Goal: Task Accomplishment & Management: Complete application form

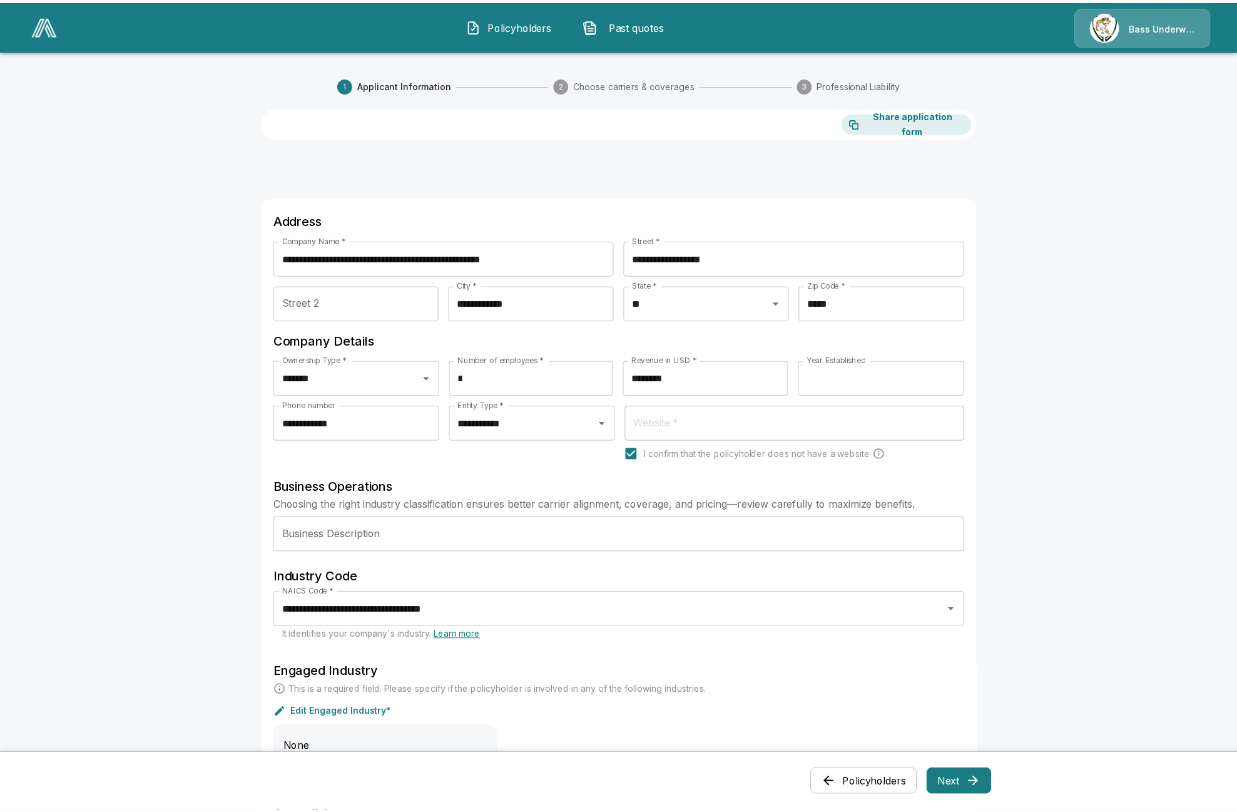
scroll to position [47, 0]
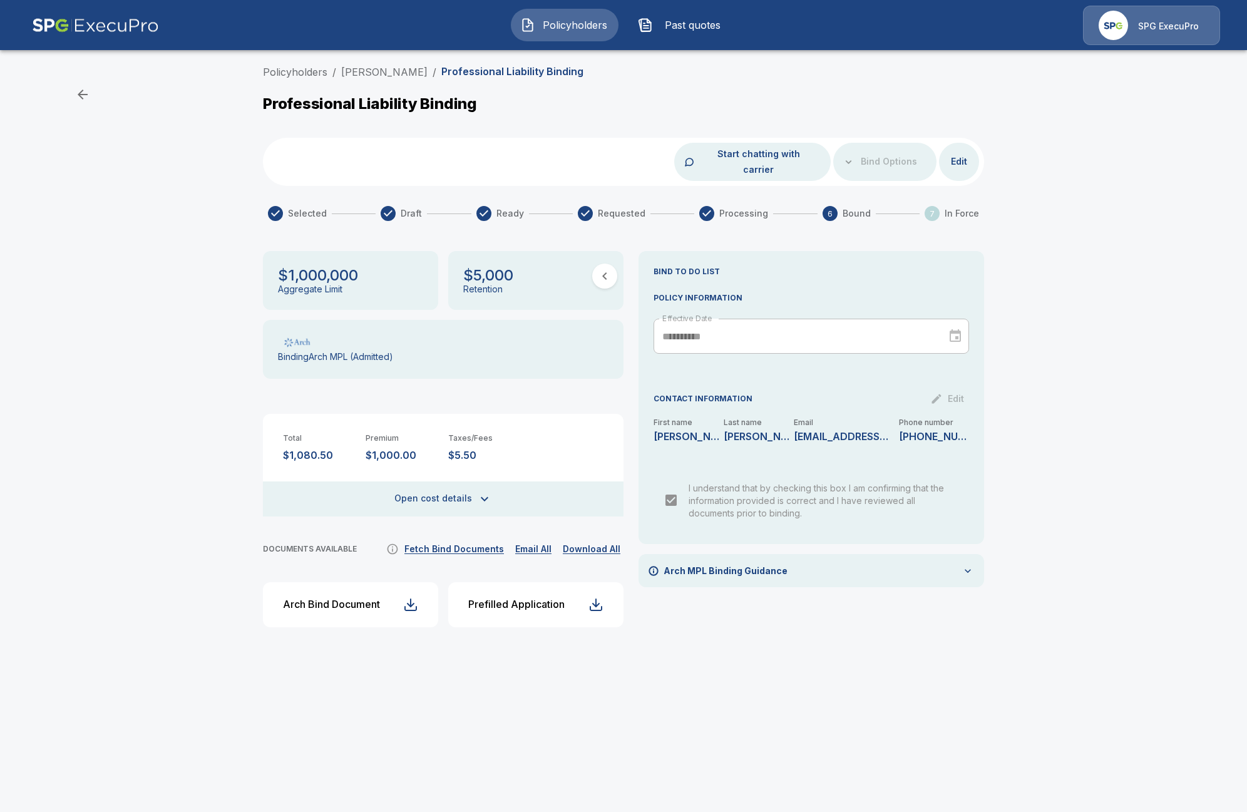
click at [968, 152] on button "Edit" at bounding box center [959, 161] width 40 height 23
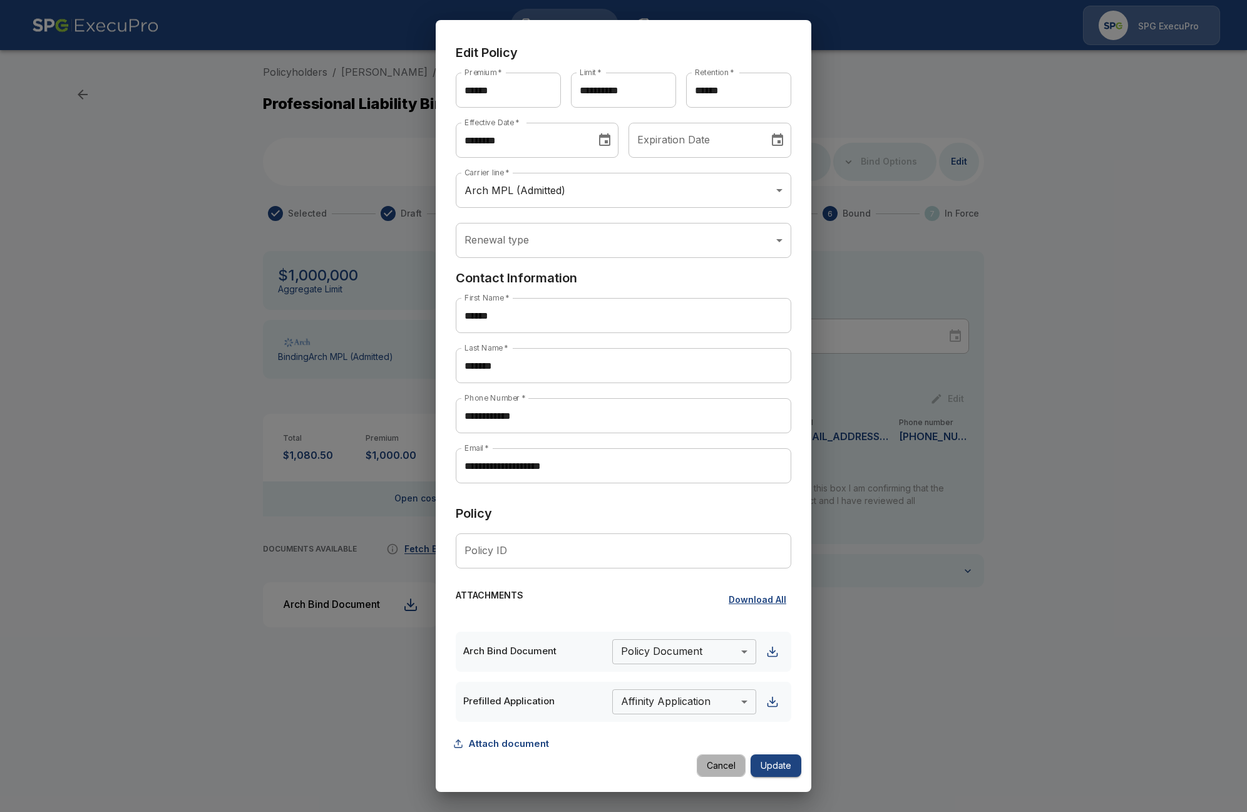
click at [710, 774] on button "Cancel" at bounding box center [721, 765] width 49 height 23
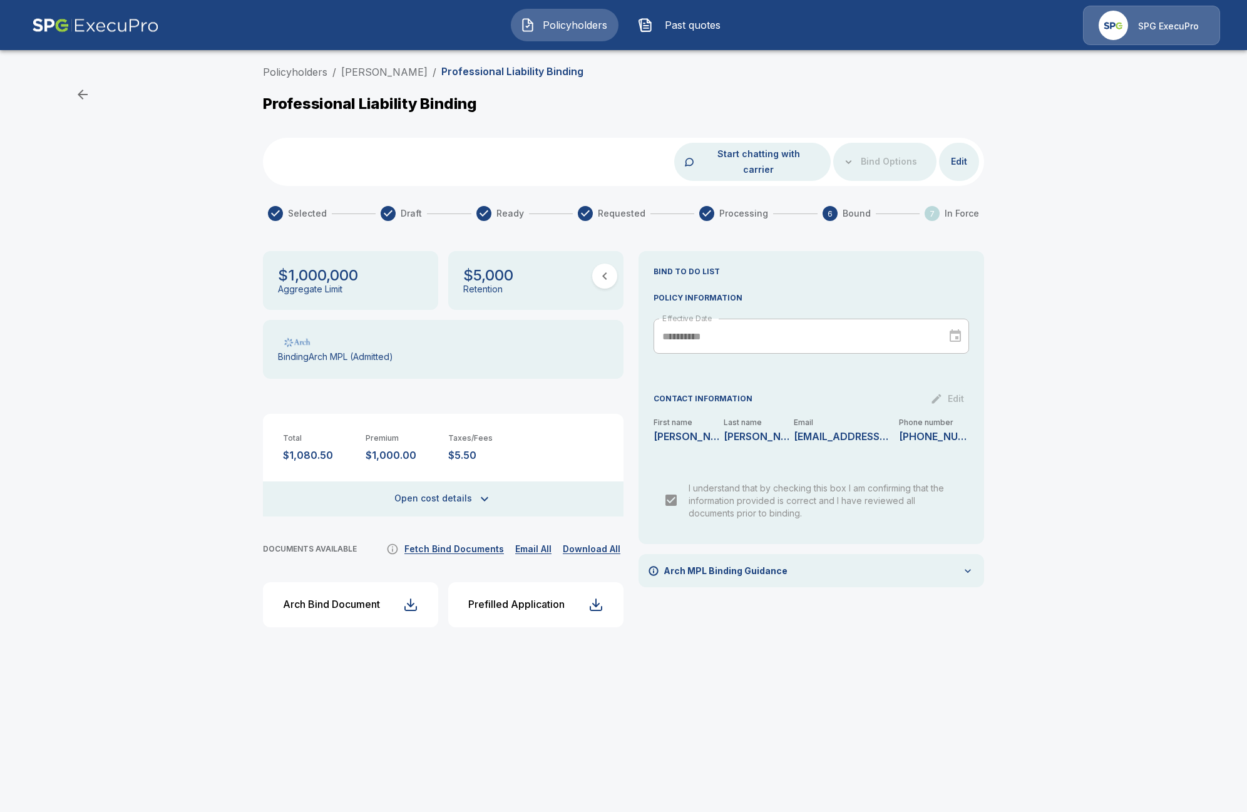
click at [679, 29] on span "Past quotes" at bounding box center [692, 25] width 69 height 15
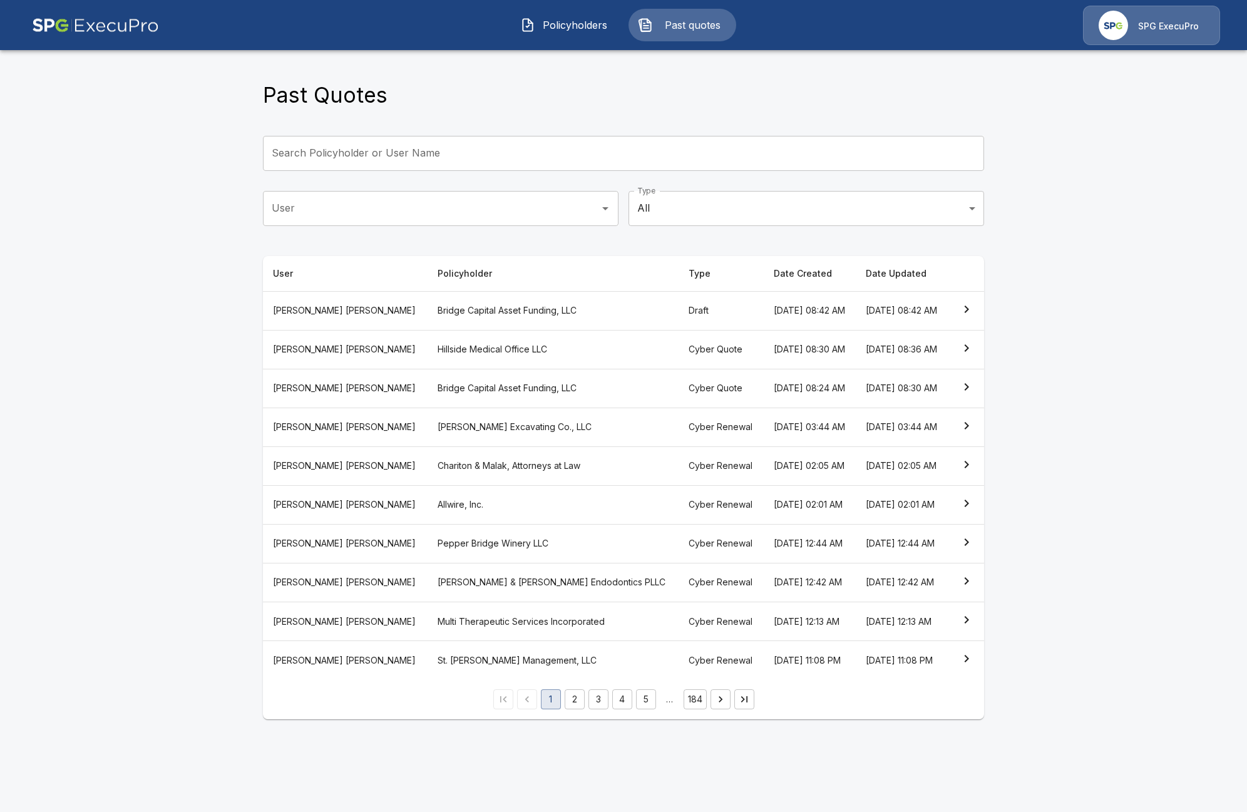
click at [473, 354] on th "Hillside Medical Office LLC" at bounding box center [553, 349] width 251 height 39
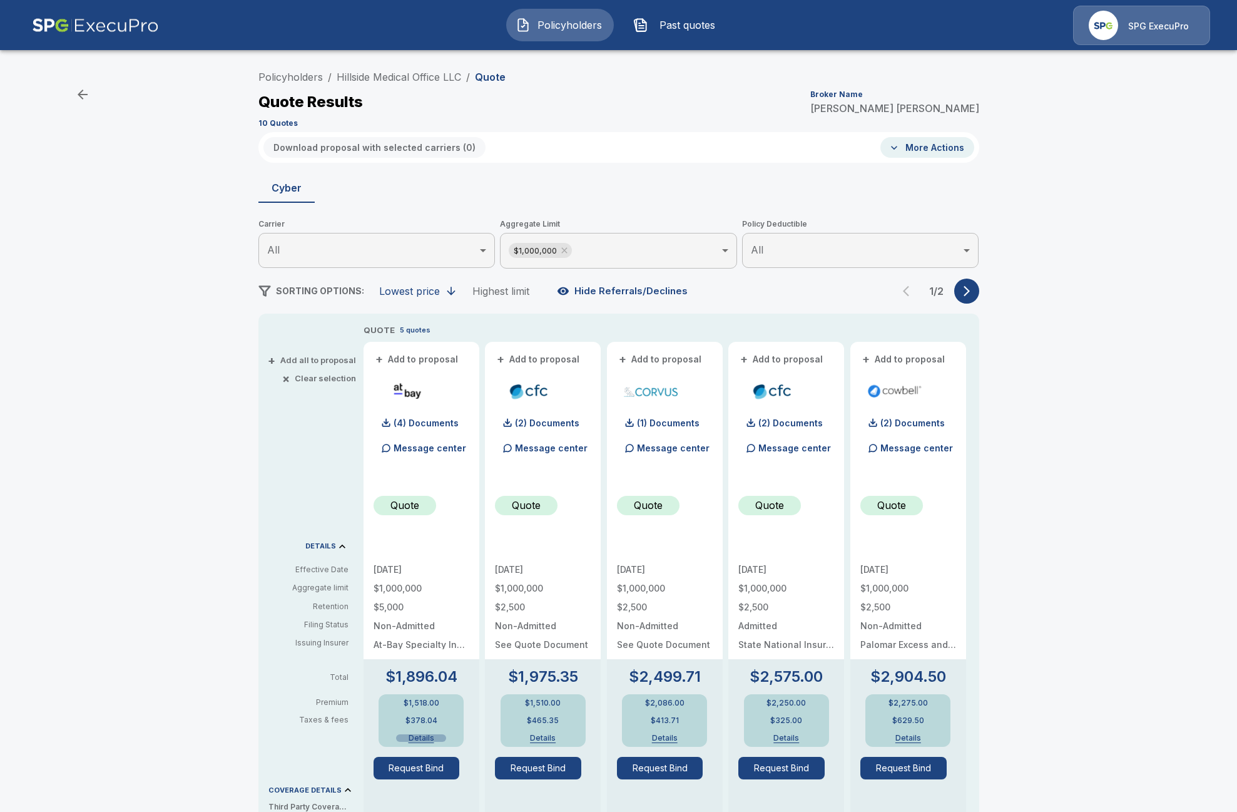
click at [422, 736] on button "Details" at bounding box center [421, 738] width 50 height 8
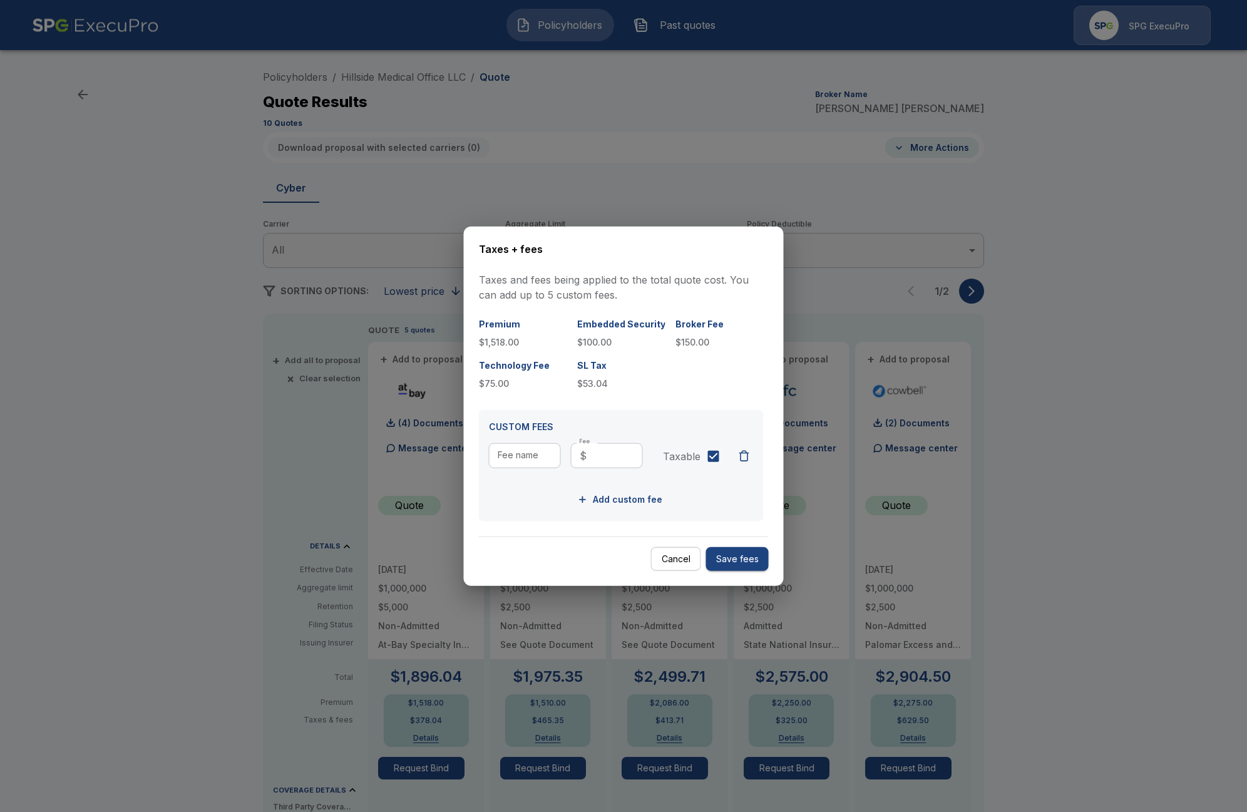
click at [678, 570] on button "Cancel" at bounding box center [676, 558] width 50 height 24
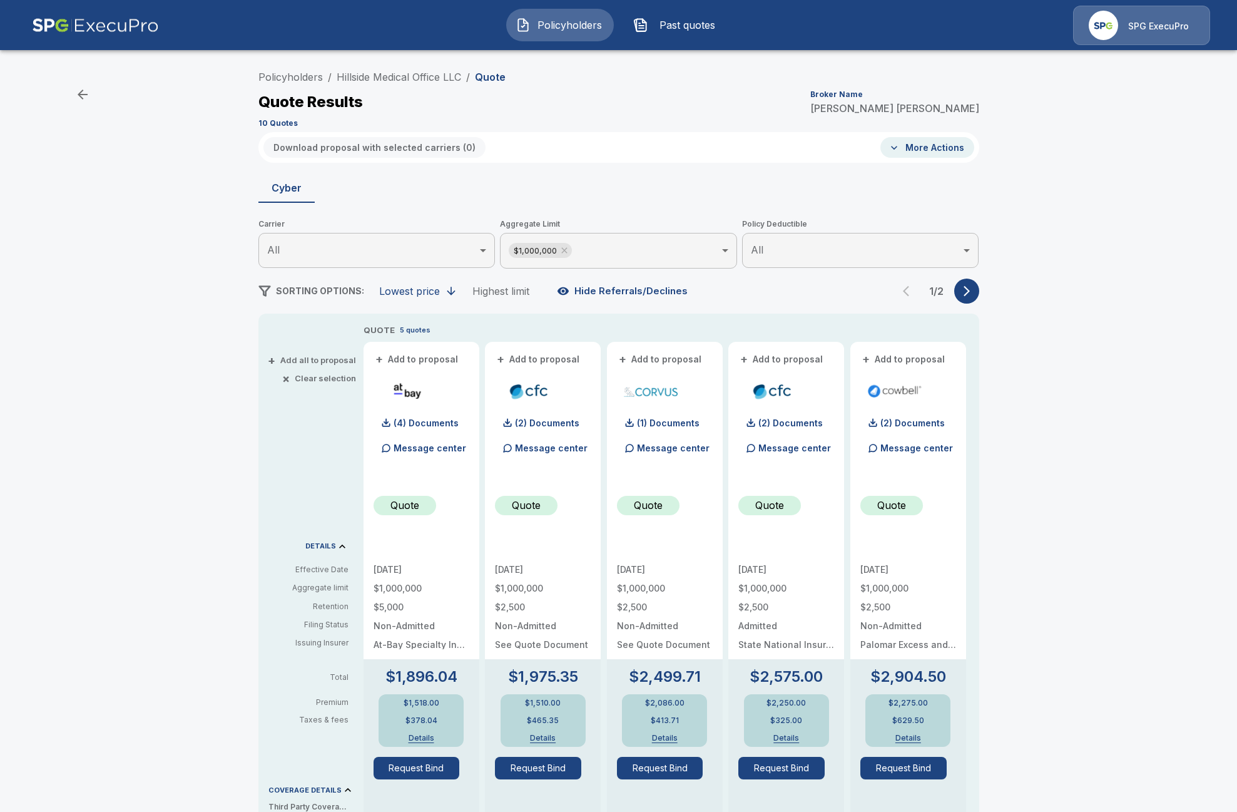
click at [458, 524] on div "Quote" at bounding box center [422, 510] width 96 height 29
click at [543, 740] on button "Details" at bounding box center [543, 738] width 50 height 8
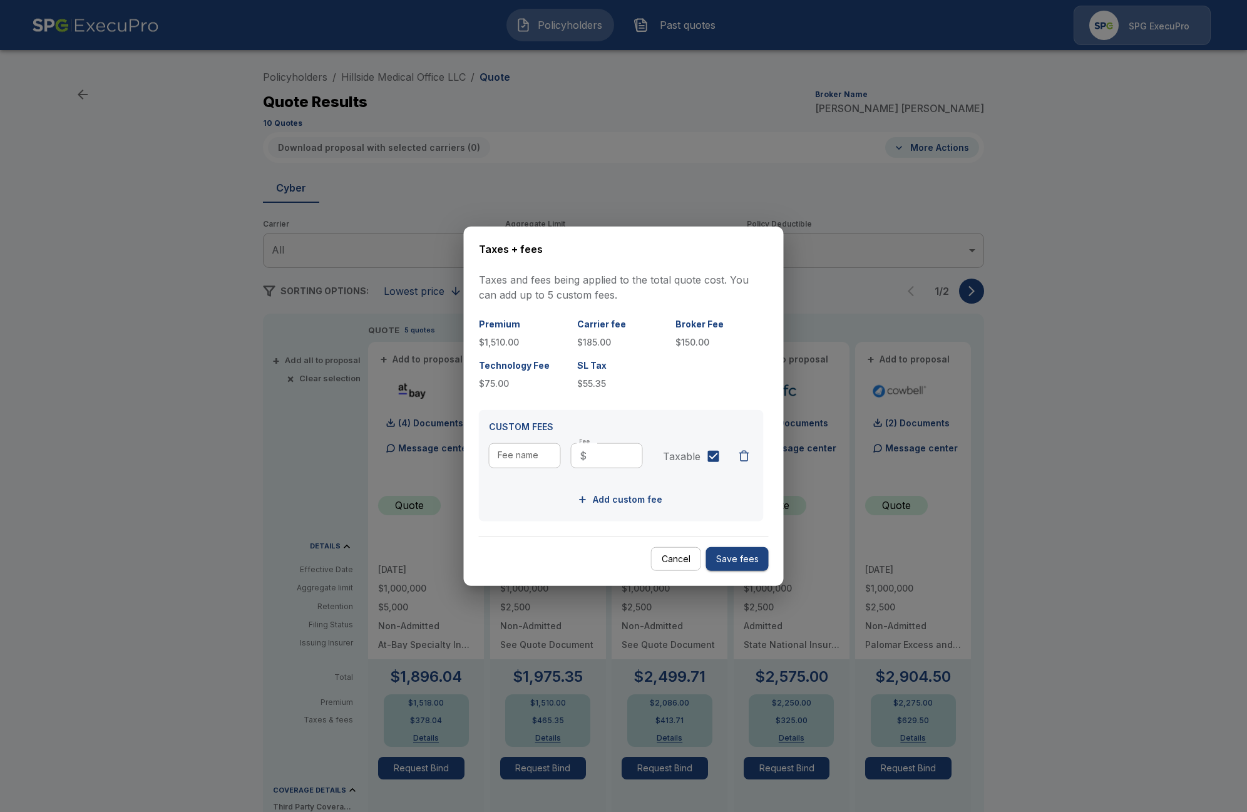
click at [597, 344] on p "$185.00" at bounding box center [621, 341] width 88 height 13
click at [658, 551] on button "Cancel" at bounding box center [676, 558] width 50 height 24
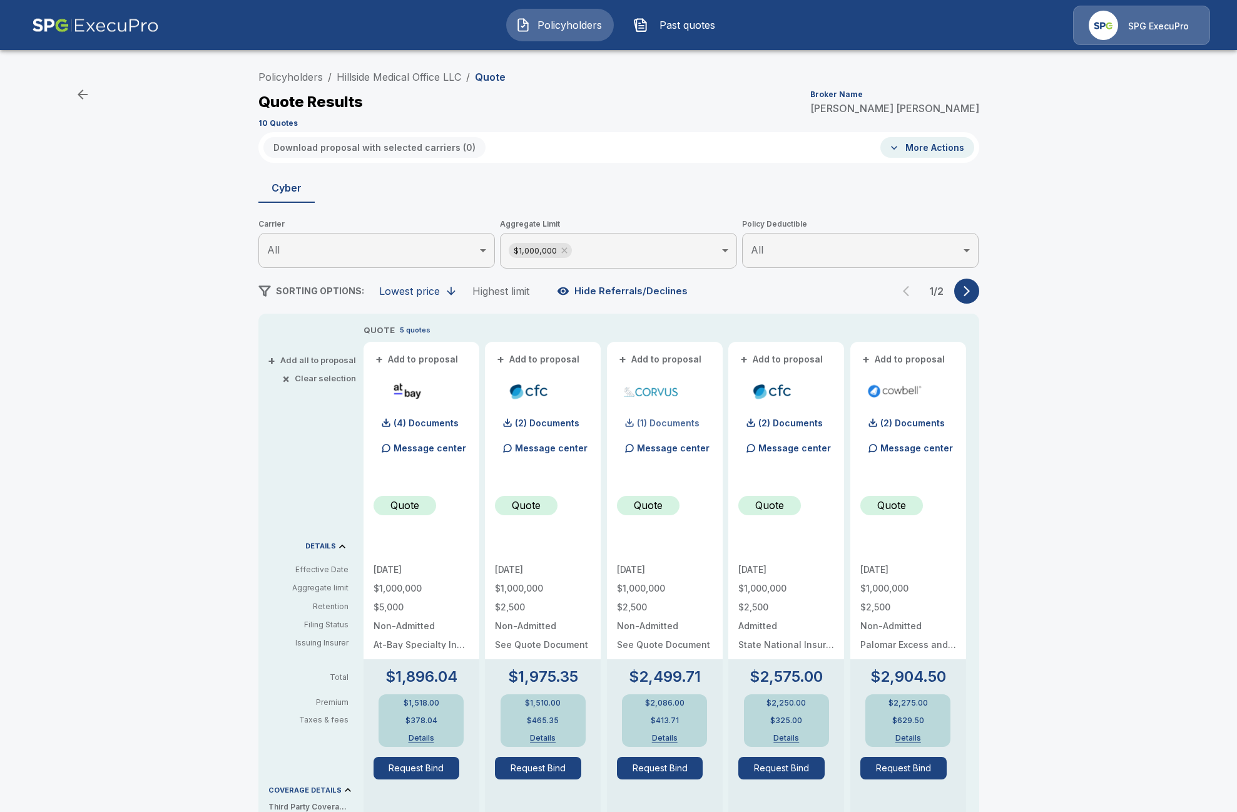
click at [672, 426] on p "(1) Documents" at bounding box center [668, 423] width 63 height 9
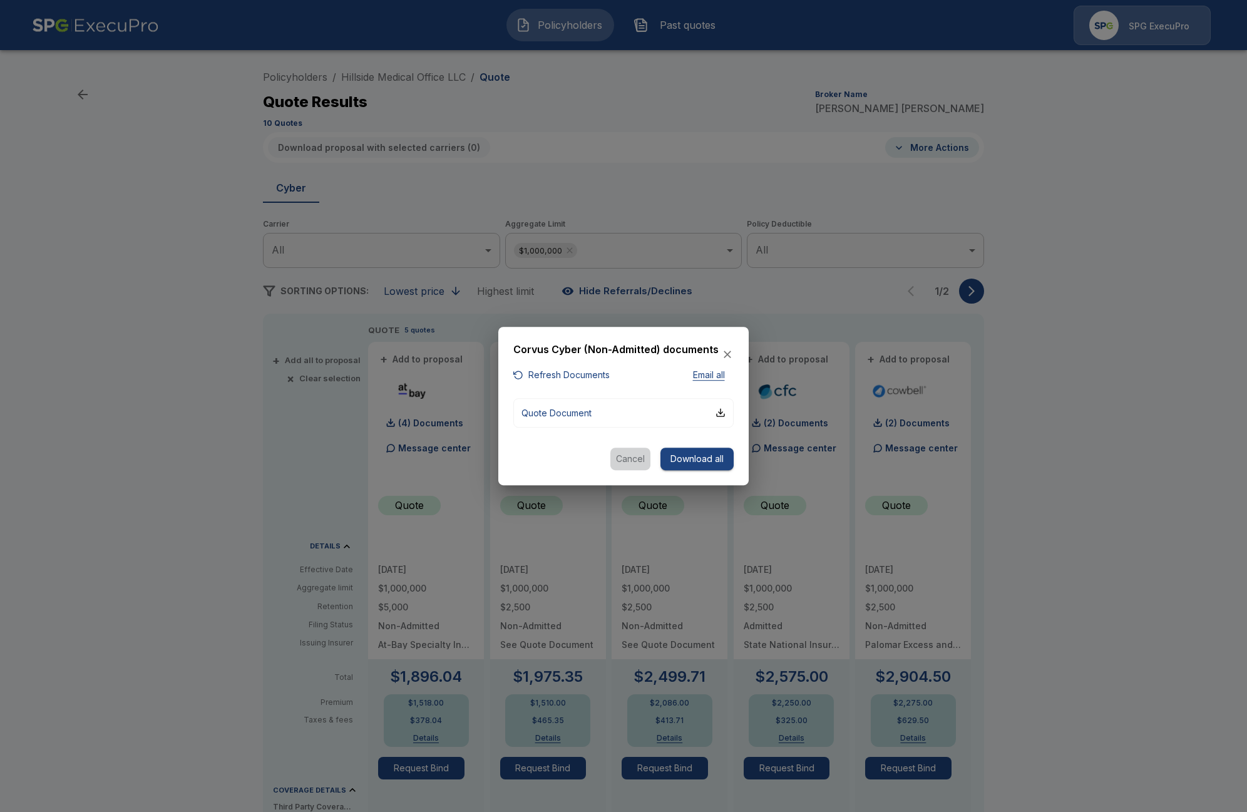
click at [629, 459] on button "Cancel" at bounding box center [630, 459] width 40 height 23
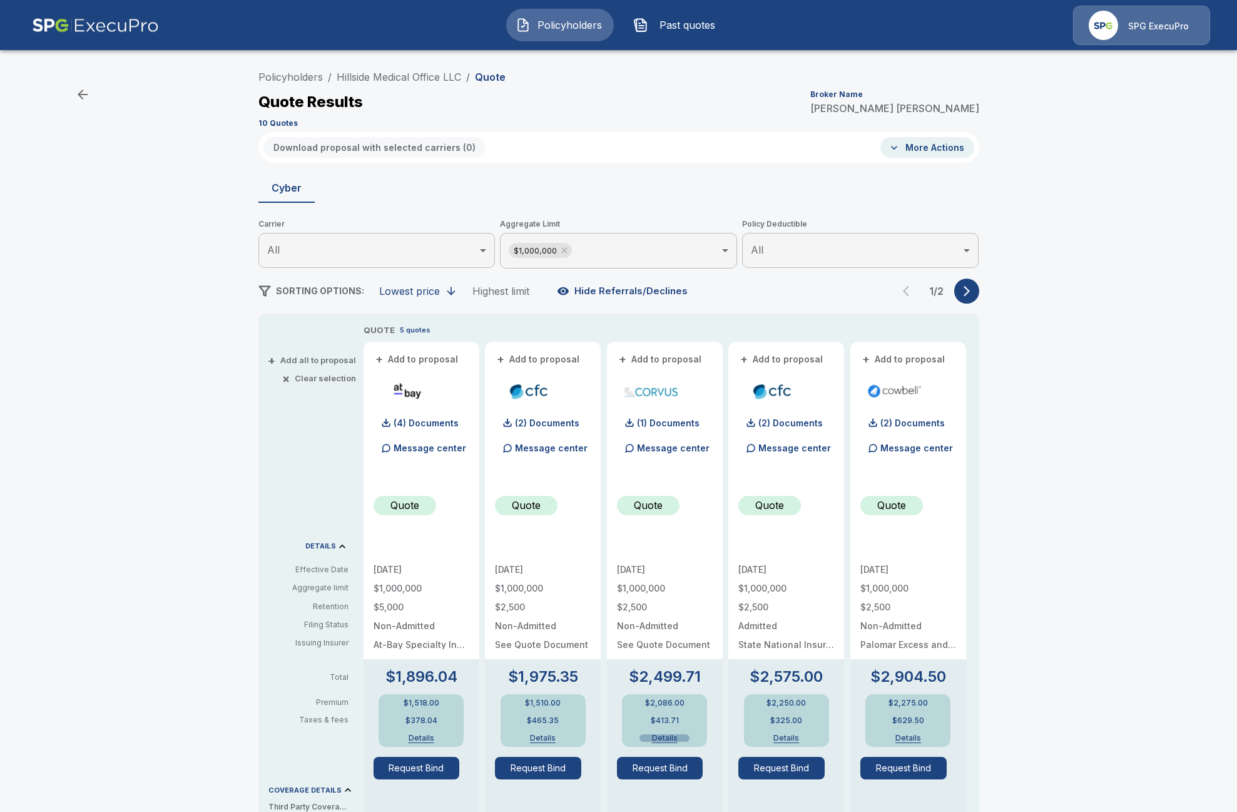
click at [679, 737] on button "Details" at bounding box center [665, 738] width 50 height 8
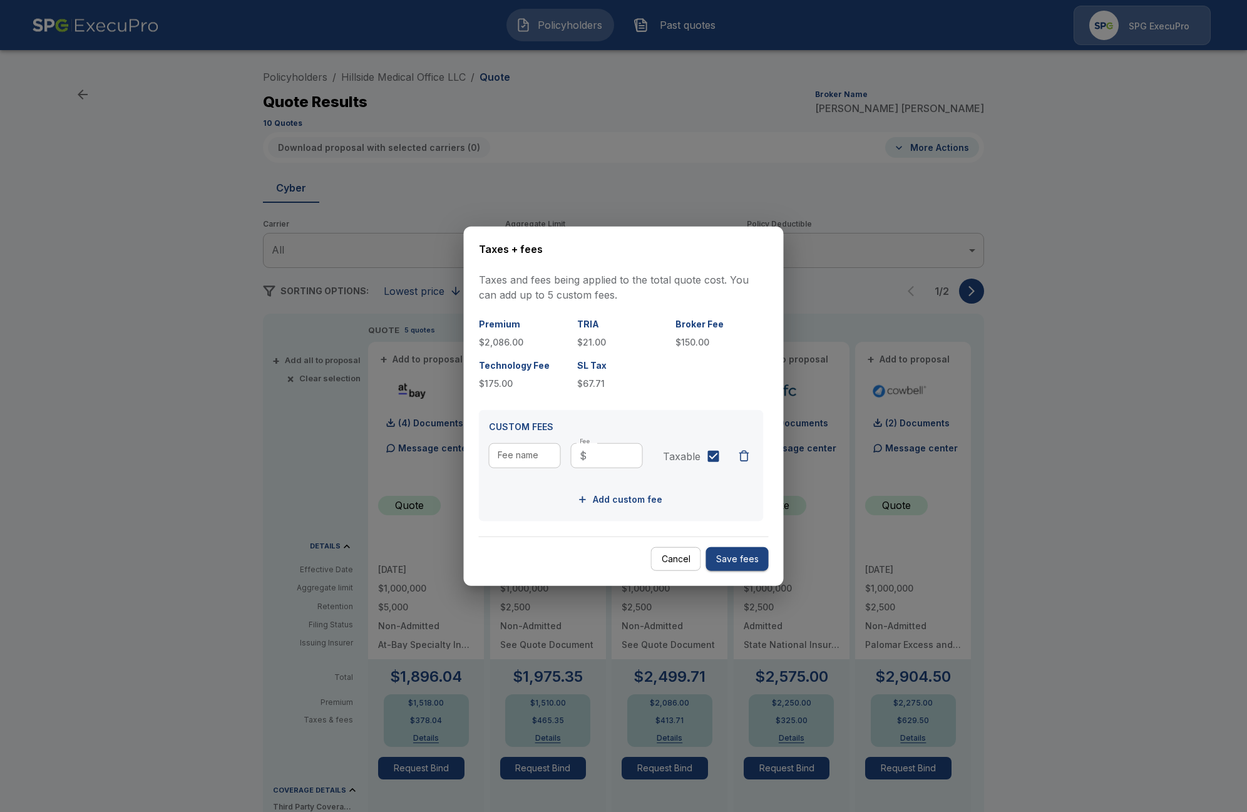
click at [588, 382] on p "$67.71" at bounding box center [621, 383] width 88 height 13
click at [497, 337] on p "$2,086.00" at bounding box center [523, 341] width 88 height 13
drag, startPoint x: 667, startPoint y: 541, endPoint x: 667, endPoint y: 561, distance: 19.4
click at [667, 560] on div "Cancel Save fees" at bounding box center [624, 553] width 290 height 35
click at [668, 560] on button "Cancel" at bounding box center [676, 558] width 50 height 24
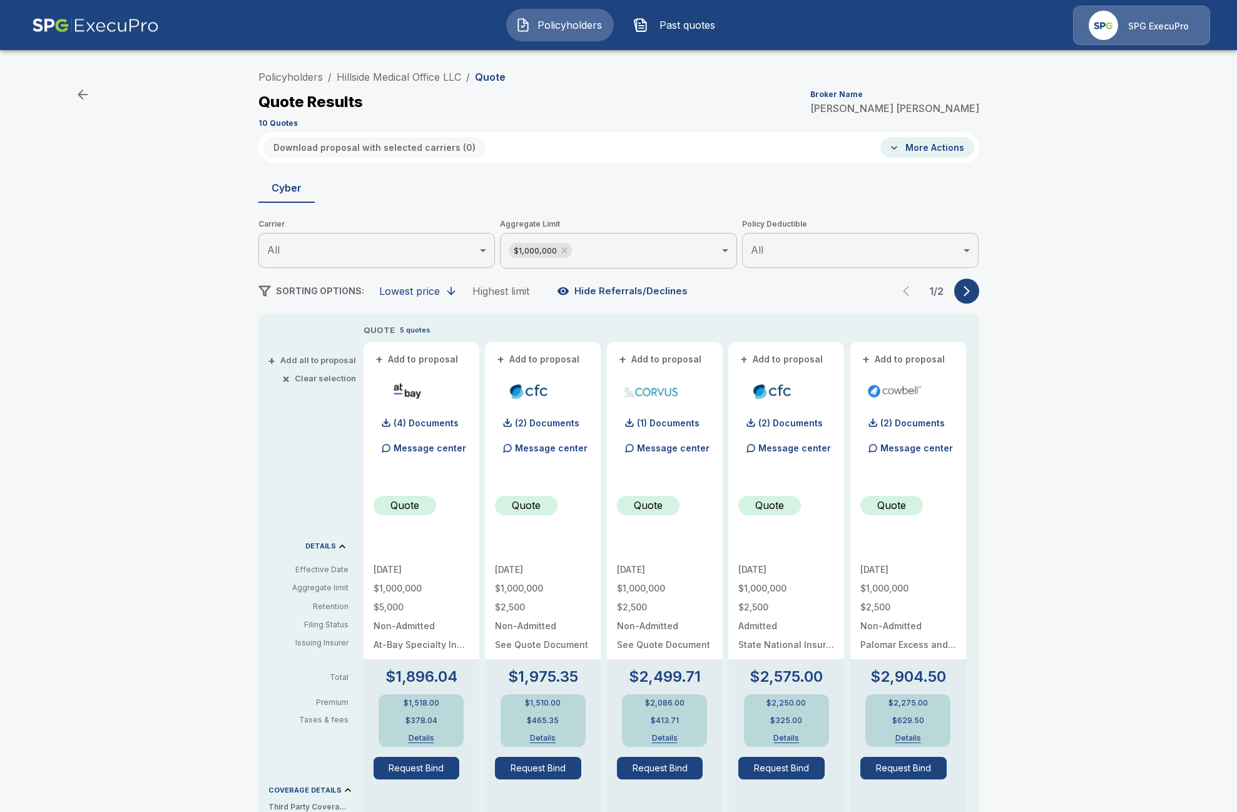
click at [952, 142] on button "More Actions" at bounding box center [928, 147] width 94 height 21
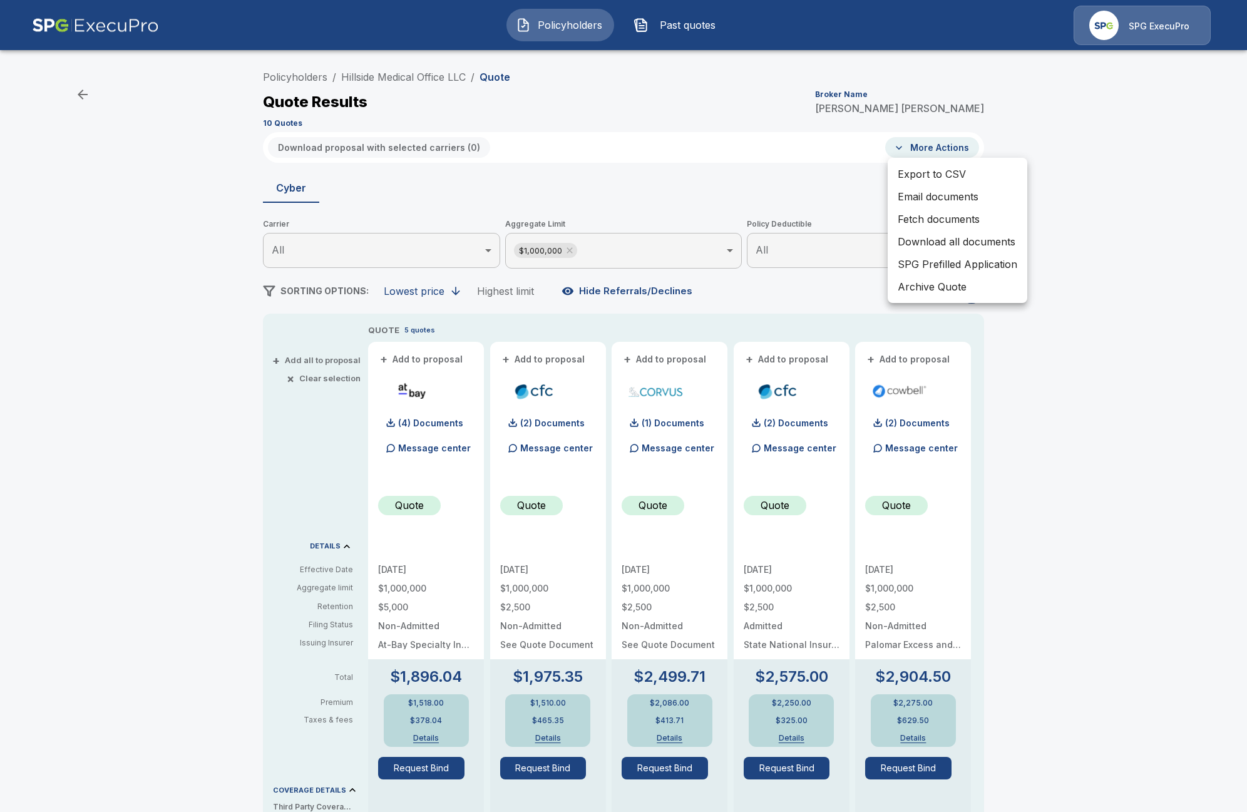
click at [1061, 401] on div at bounding box center [623, 406] width 1247 height 812
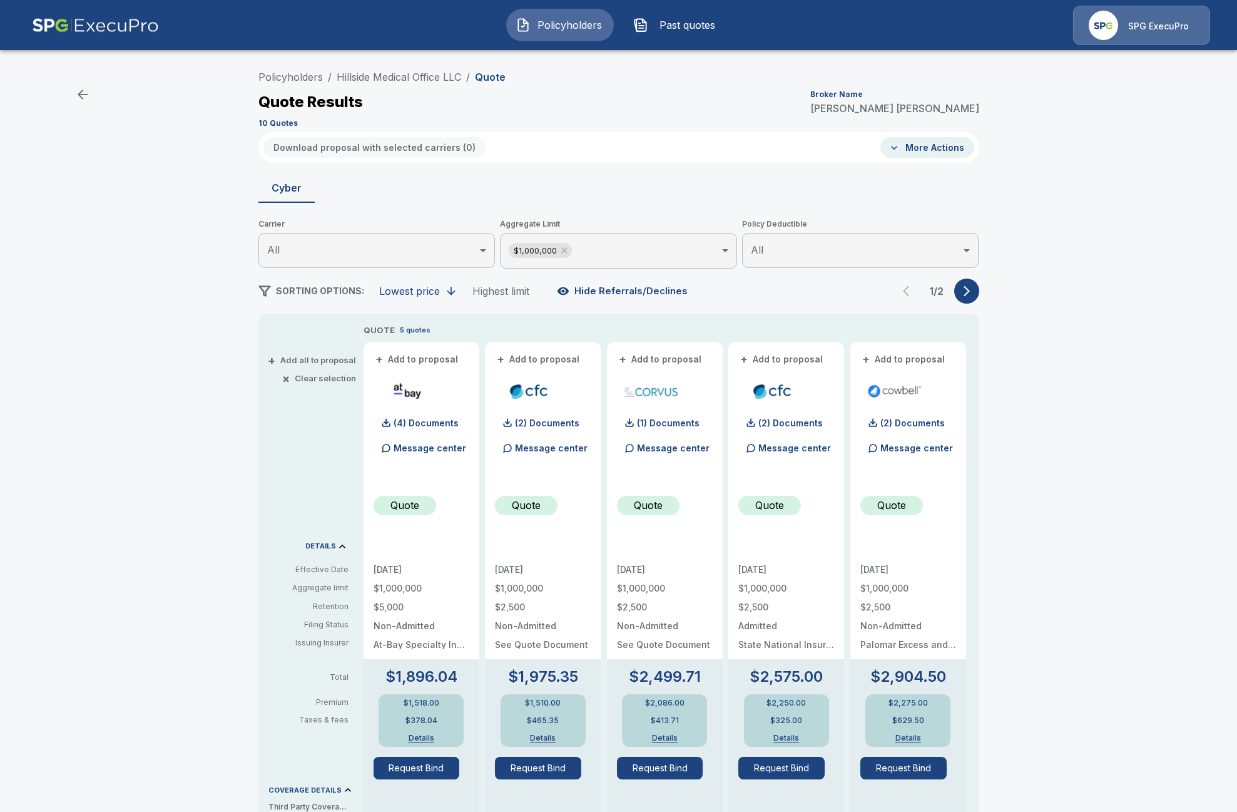
click at [543, 27] on span "Policyholders" at bounding box center [570, 25] width 69 height 15
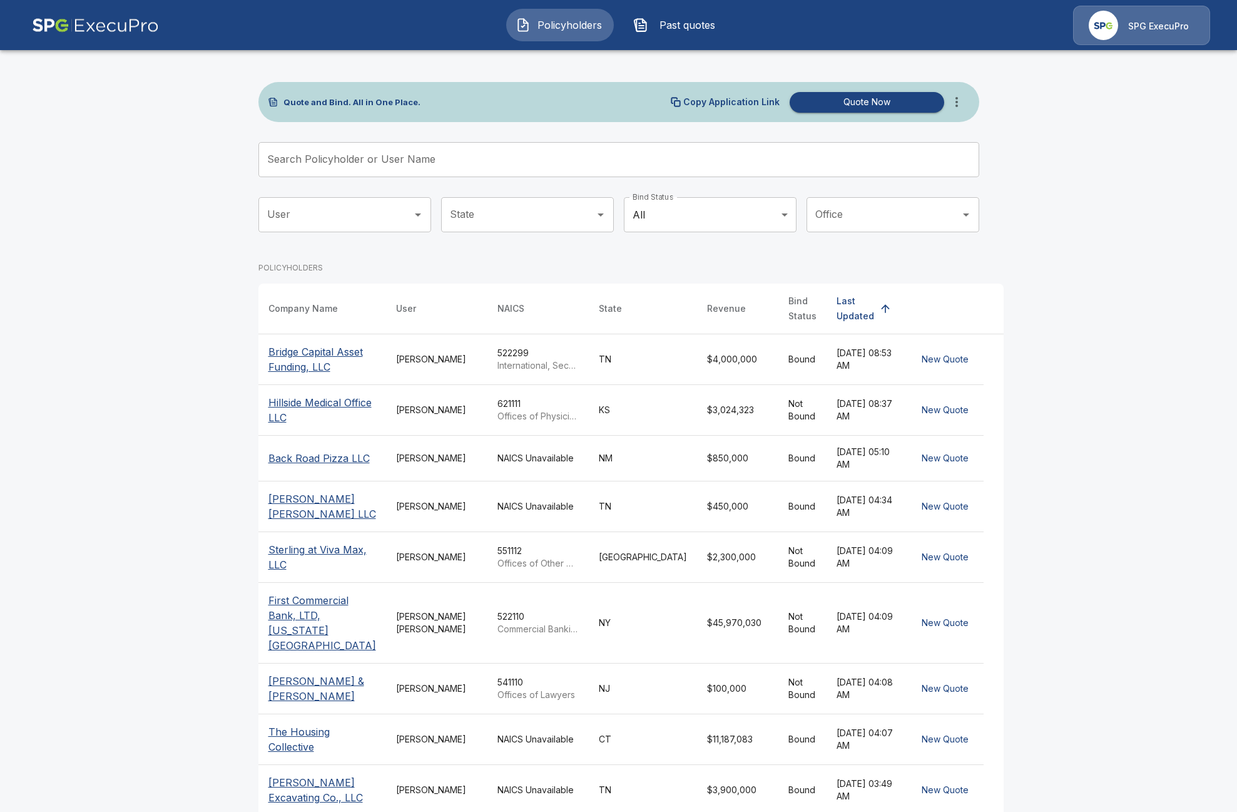
click at [490, 175] on input "Search Policyholder or User Name" at bounding box center [612, 159] width 707 height 35
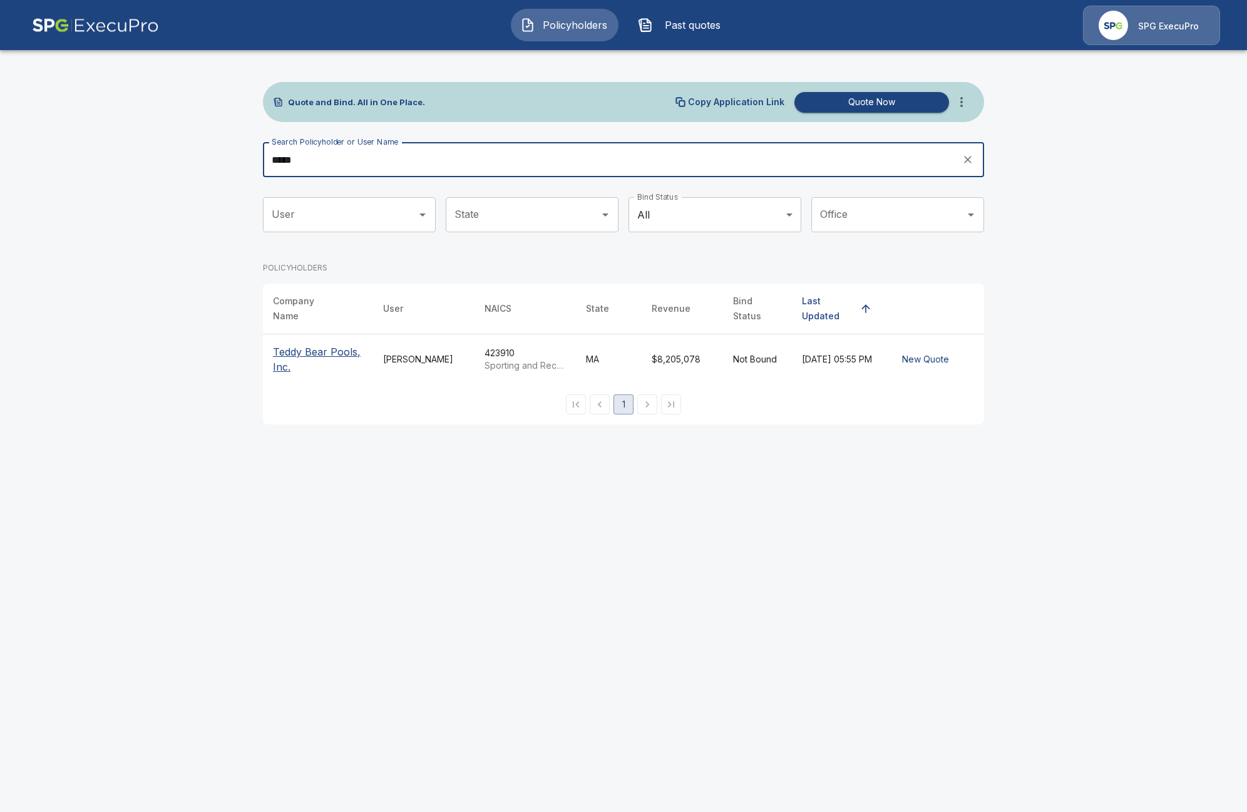
type input "*****"
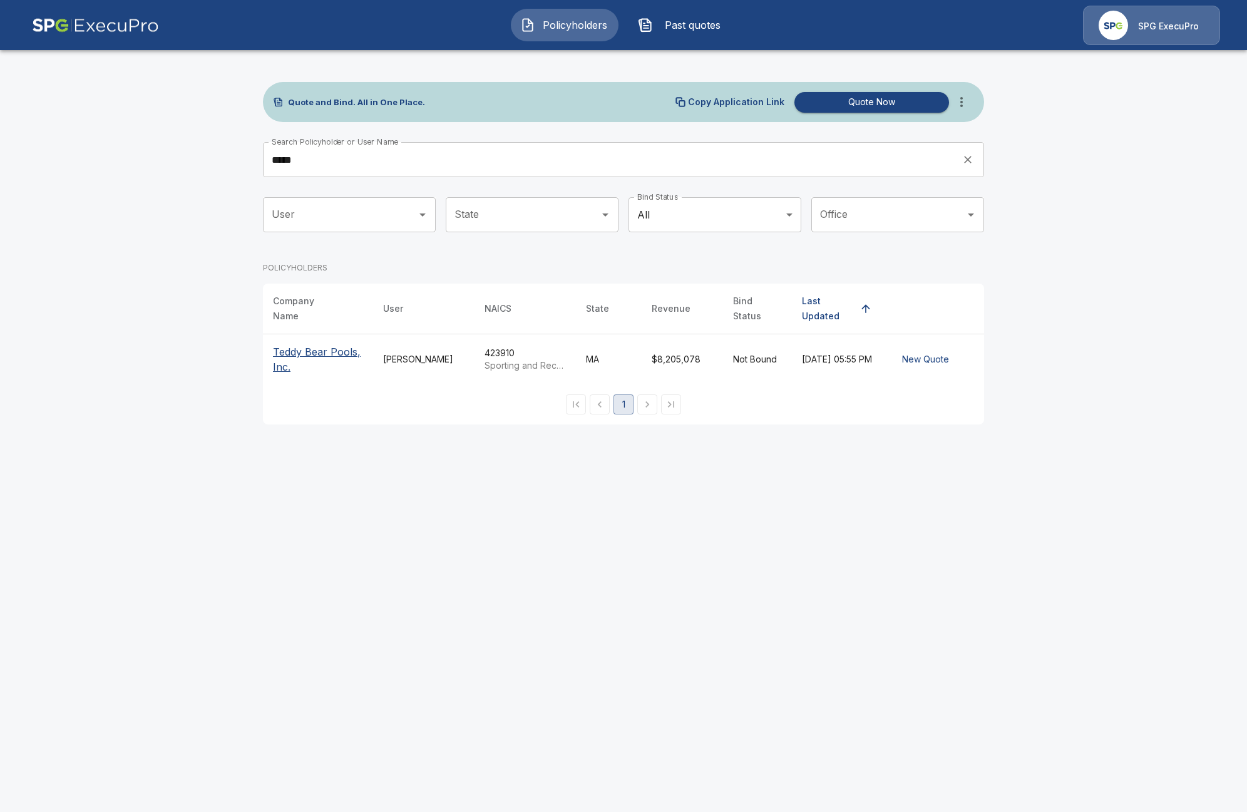
click at [331, 349] on p "Teddy Bear Pools, Inc." at bounding box center [318, 359] width 90 height 30
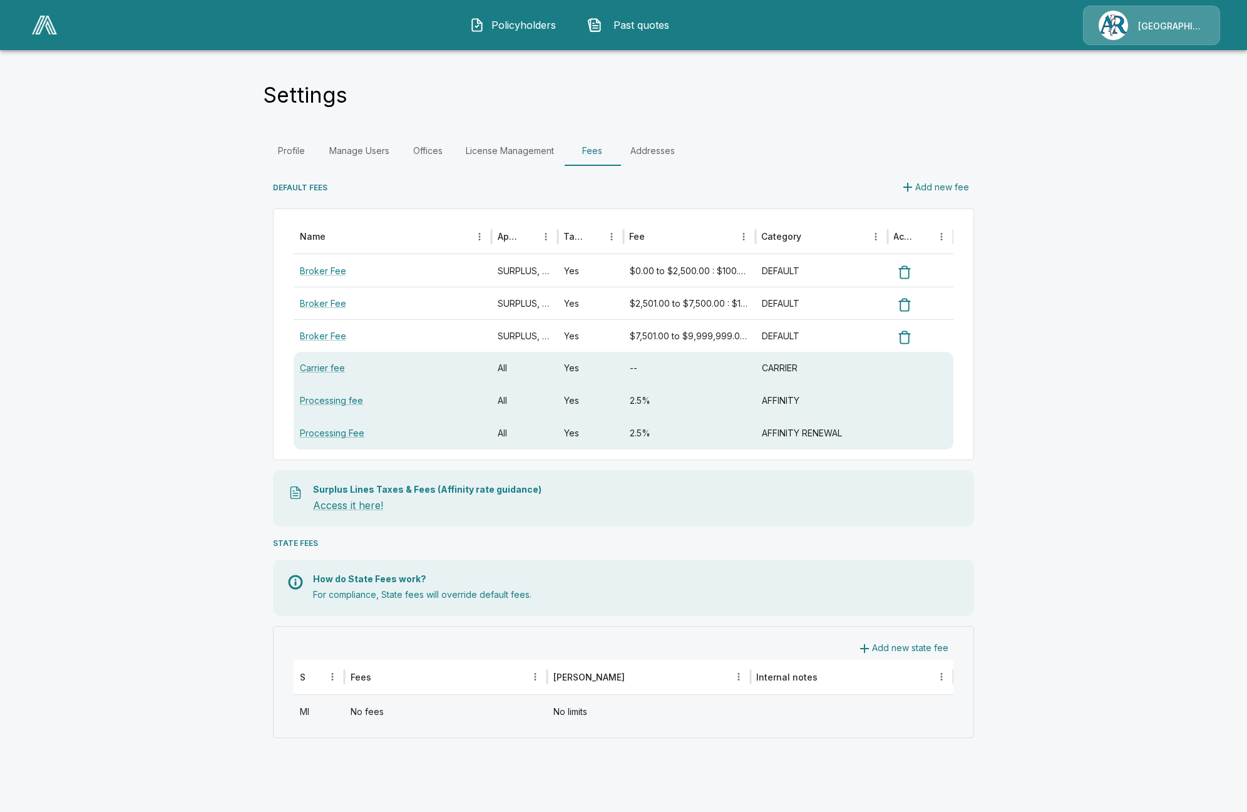
click at [551, 33] on button "Policyholders" at bounding box center [514, 25] width 108 height 33
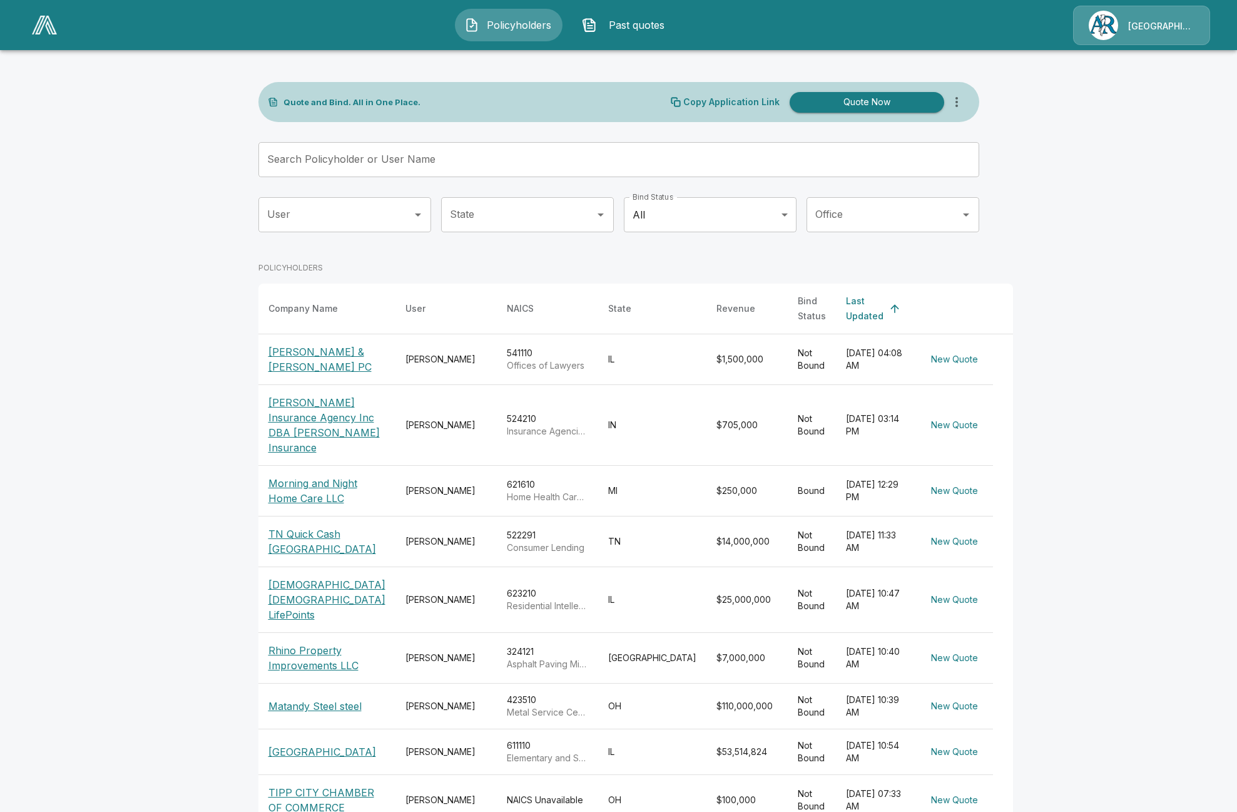
click at [291, 655] on p "Rhino Property Improvements LLC" at bounding box center [327, 658] width 117 height 30
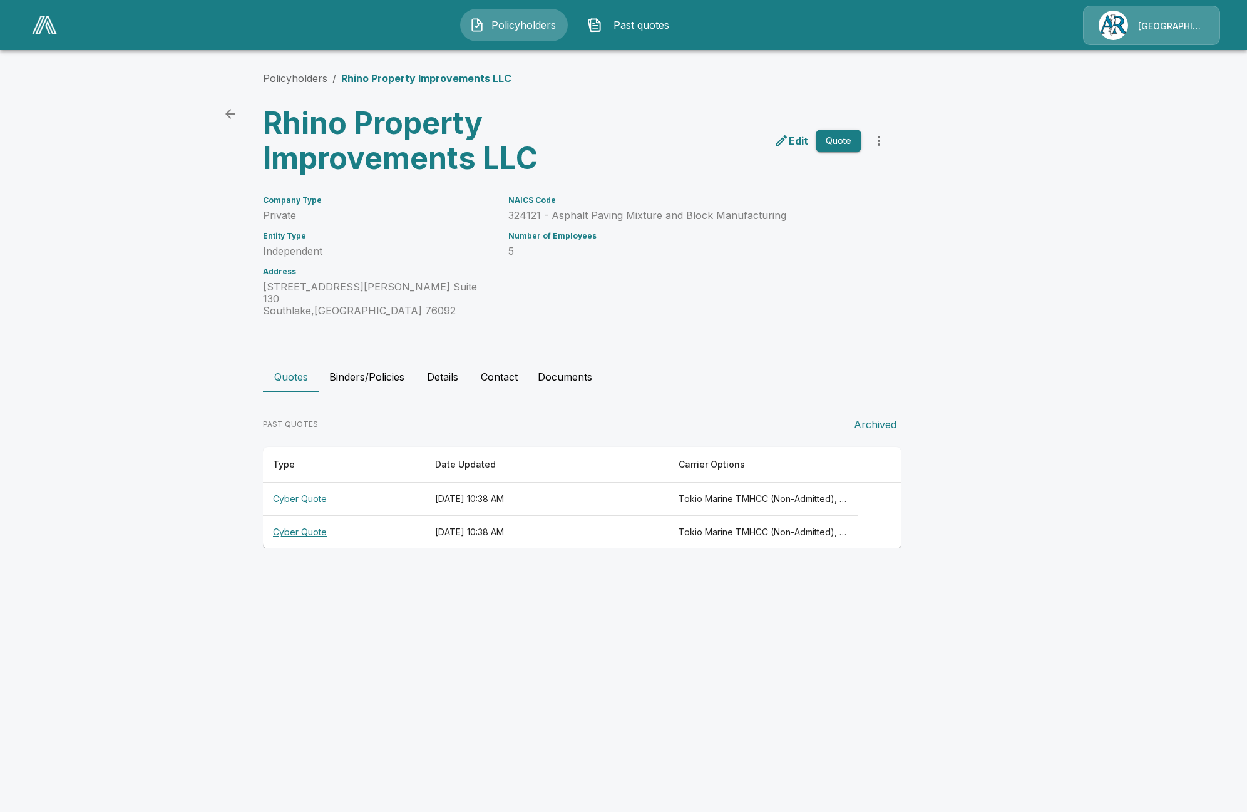
click at [289, 486] on th "Cyber Quote" at bounding box center [344, 499] width 162 height 33
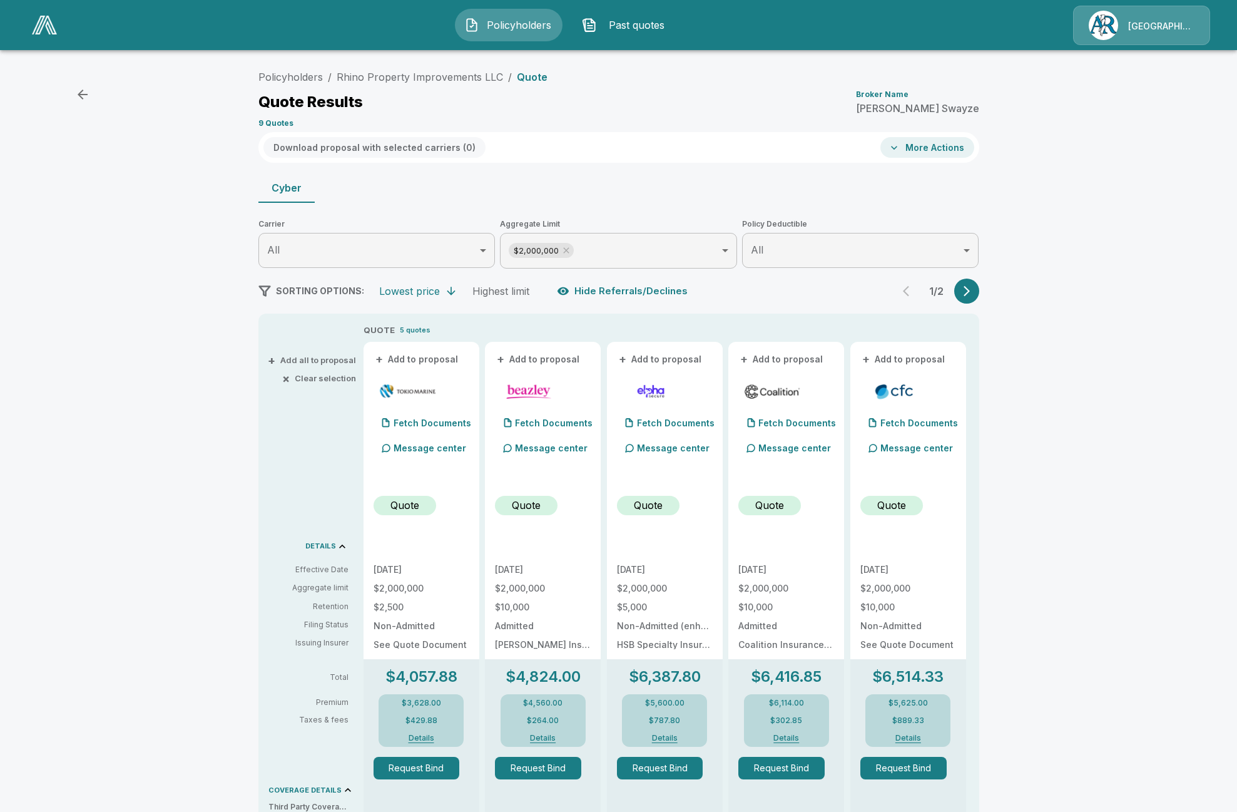
click at [421, 736] on button "Details" at bounding box center [421, 738] width 50 height 8
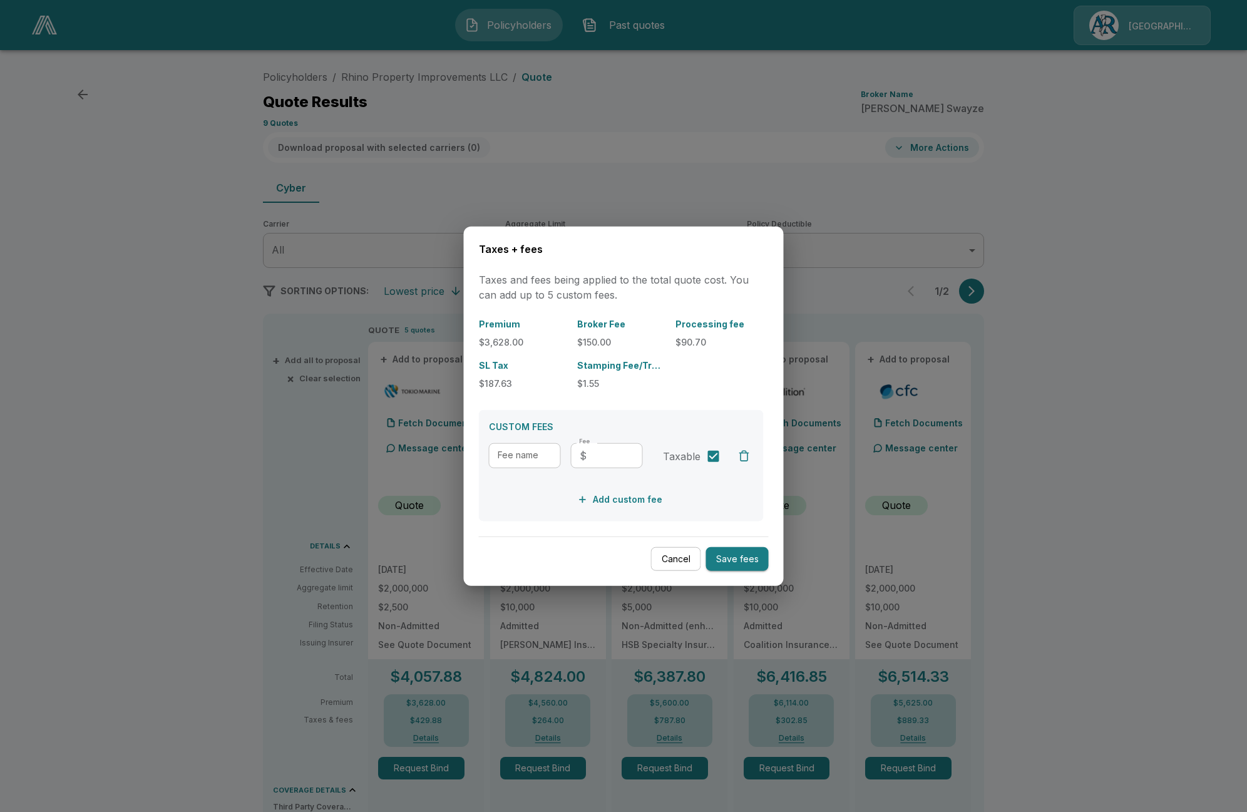
click at [424, 741] on div at bounding box center [623, 406] width 1247 height 812
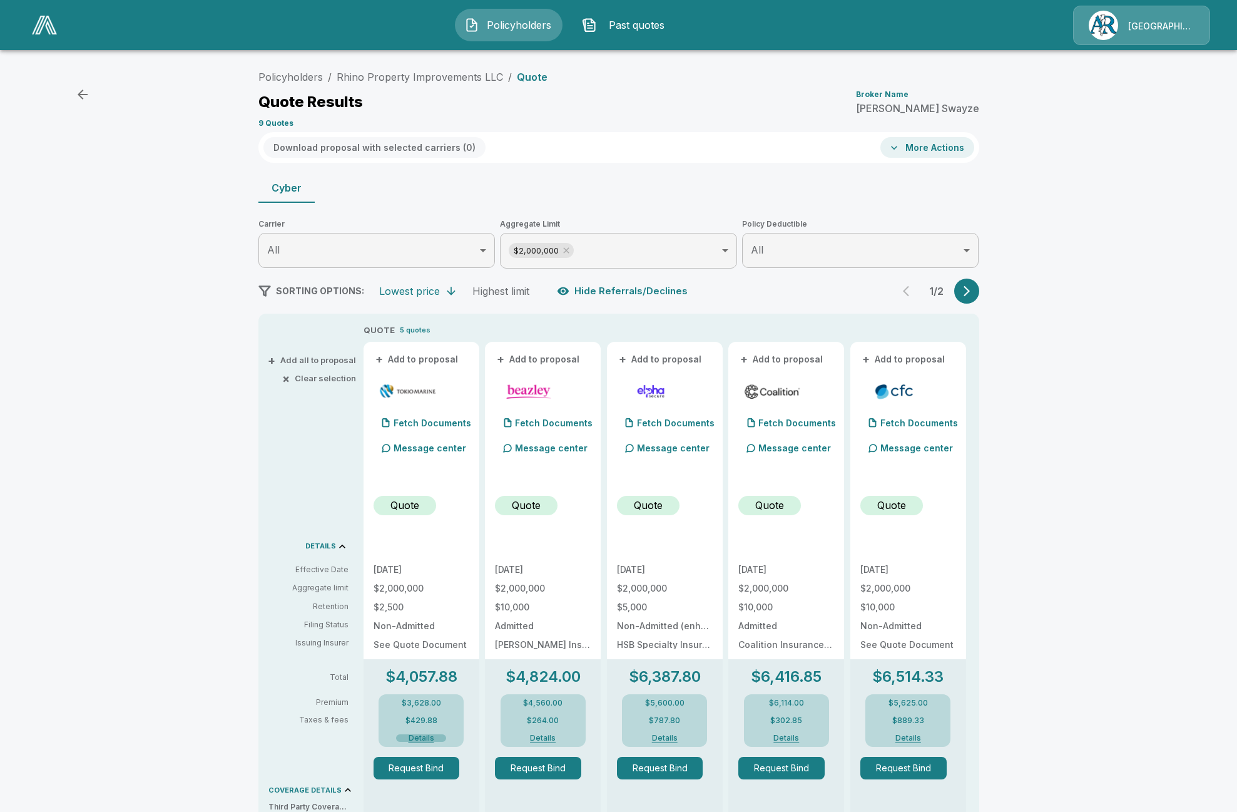
click at [425, 741] on button "Details" at bounding box center [421, 738] width 50 height 8
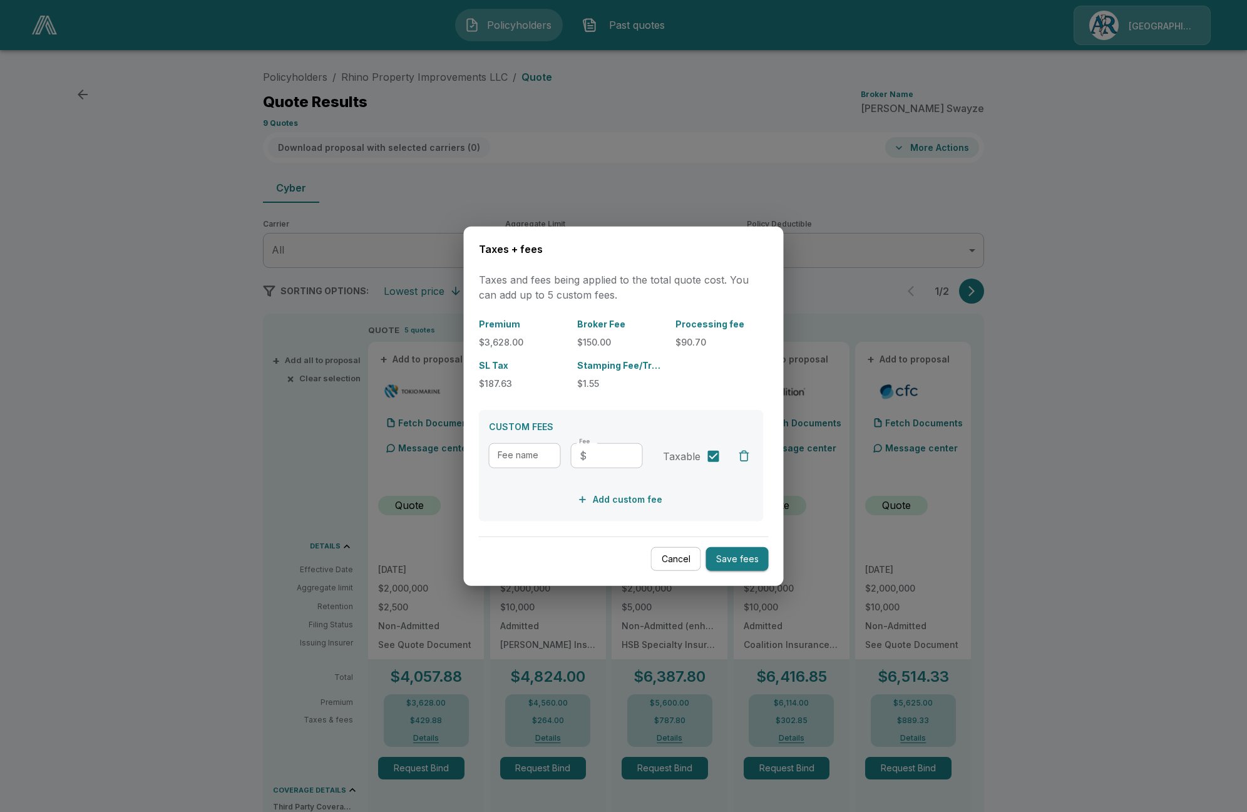
click at [594, 337] on p "$150.00" at bounding box center [621, 341] width 88 height 13
click at [713, 337] on p "$90.70" at bounding box center [719, 341] width 88 height 13
click at [698, 341] on p "$90.70" at bounding box center [719, 341] width 88 height 13
click at [665, 553] on button "Cancel" at bounding box center [676, 558] width 50 height 24
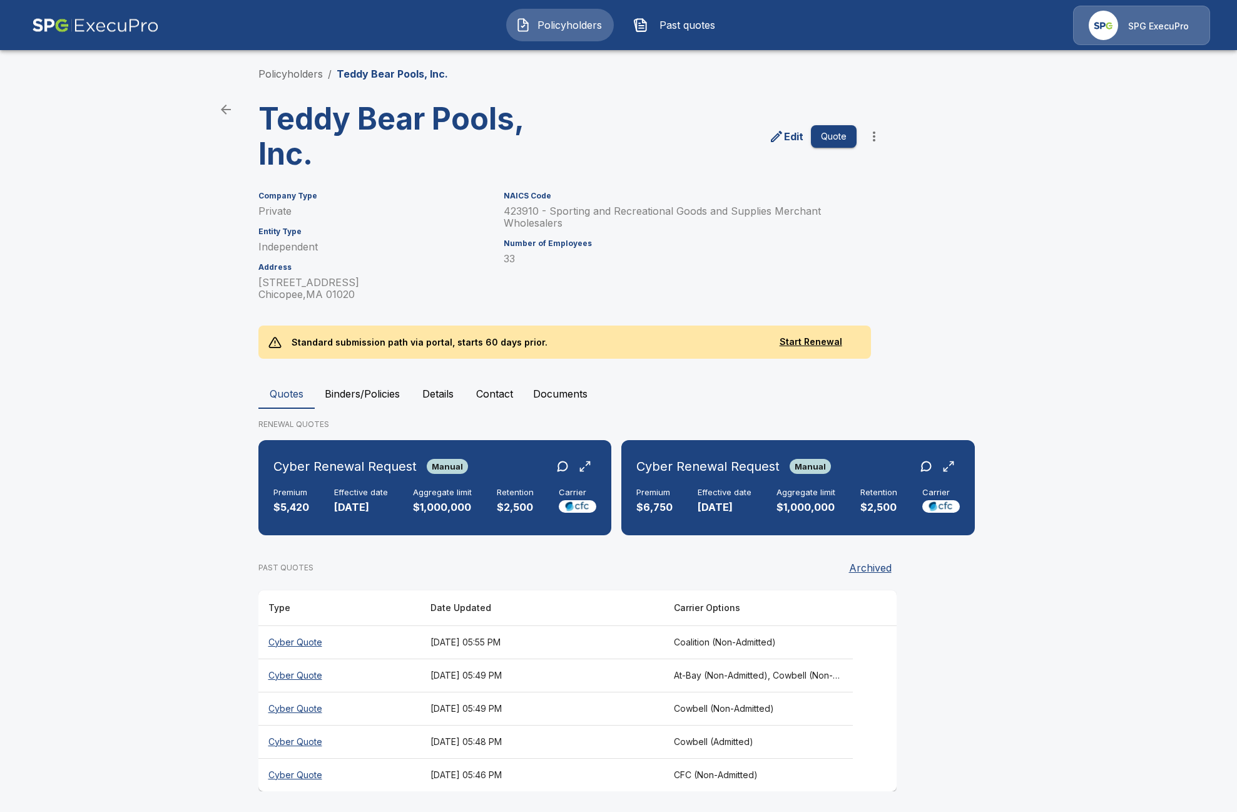
scroll to position [8, 0]
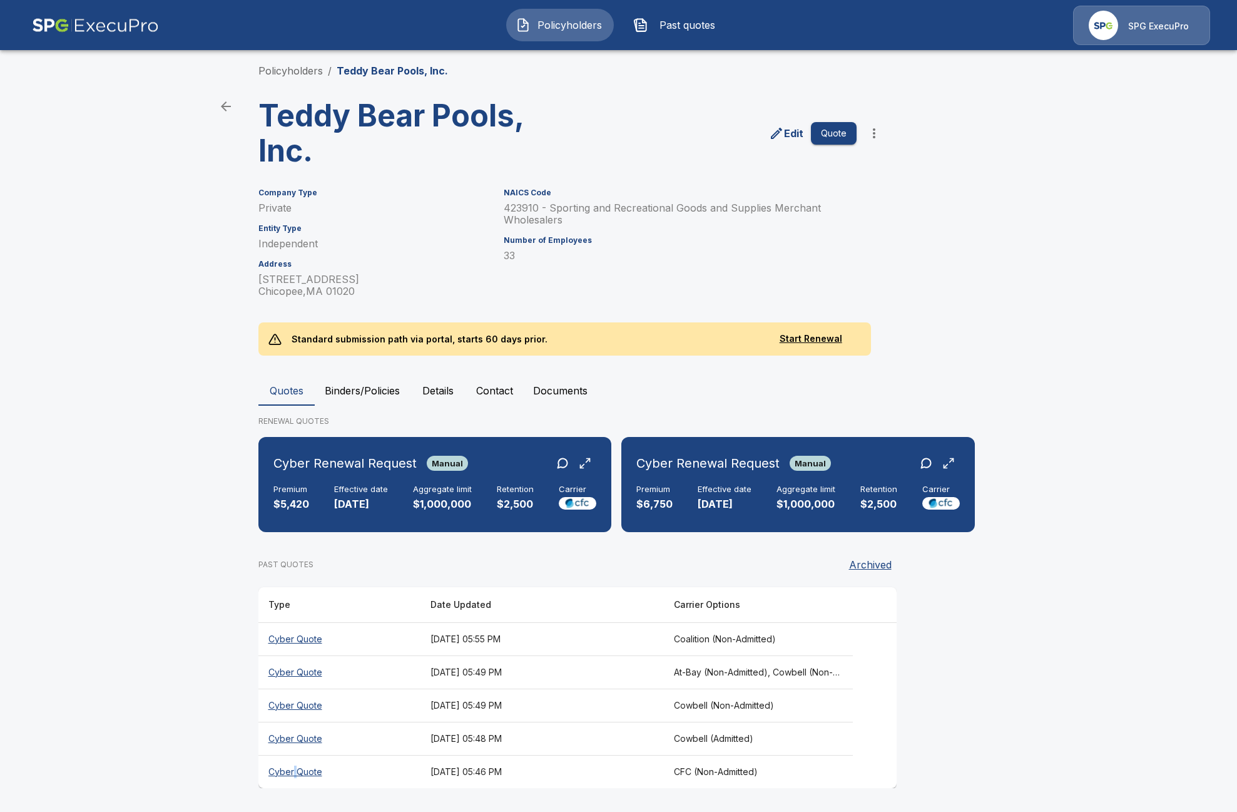
drag, startPoint x: 300, startPoint y: 769, endPoint x: 291, endPoint y: 776, distance: 11.5
click at [296, 771] on th "Cyber Quote" at bounding box center [340, 771] width 162 height 33
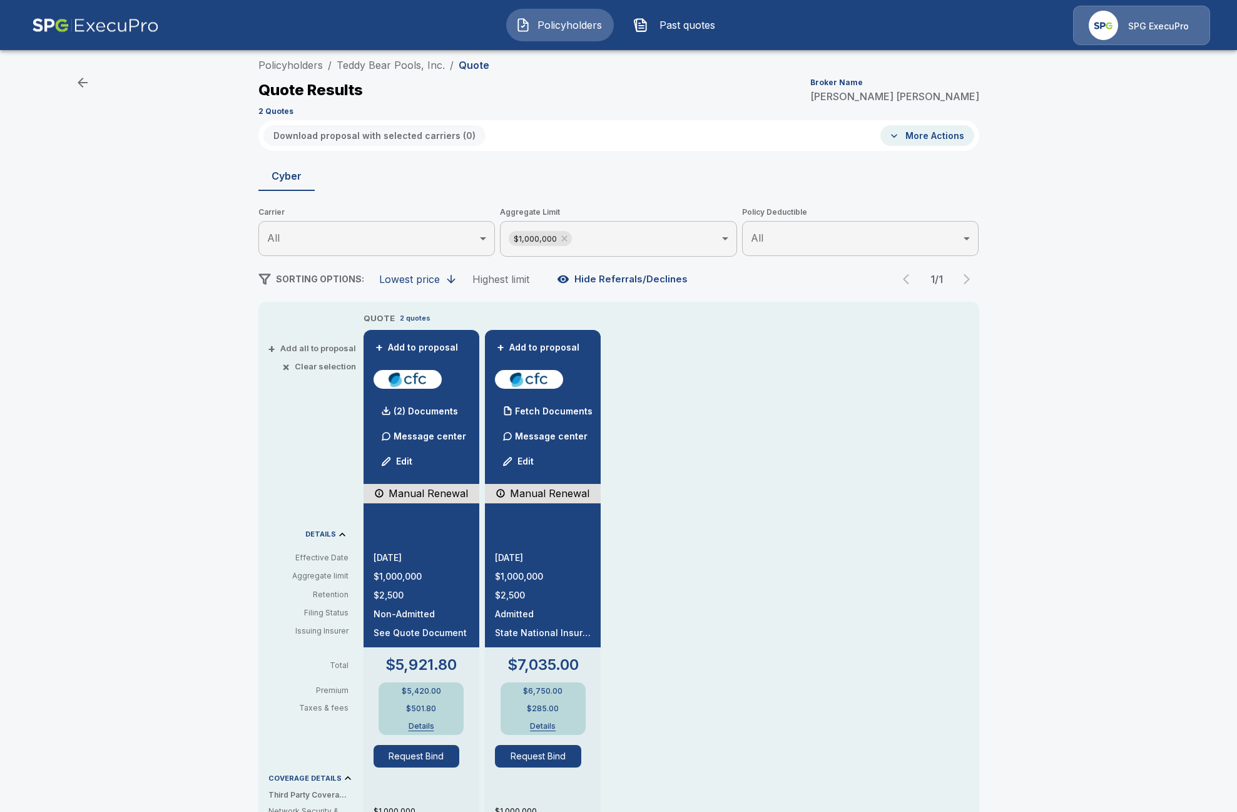
scroll to position [8, 0]
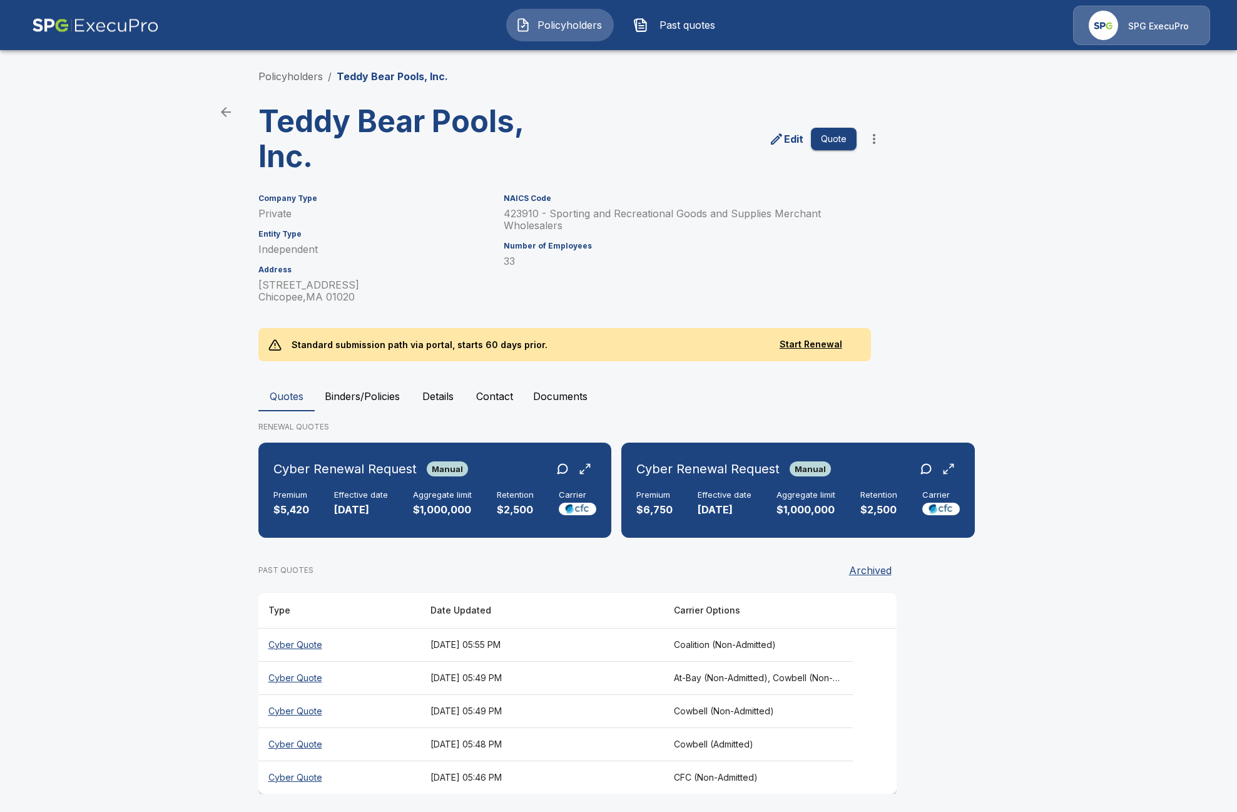
scroll to position [8, 0]
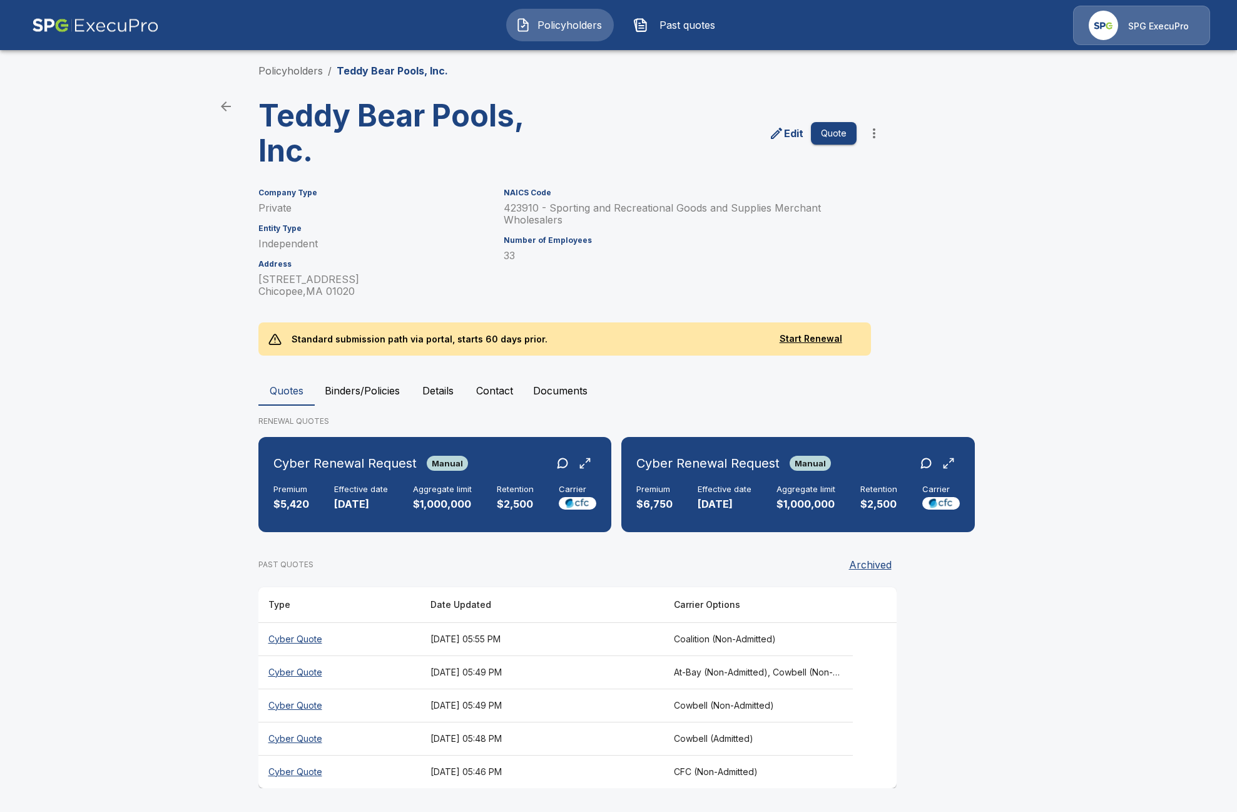
click at [777, 671] on th "At-Bay (Non-Admitted), Cowbell (Non-Admitted), Cowbell (Admitted), Corvus Cyber…" at bounding box center [759, 671] width 190 height 33
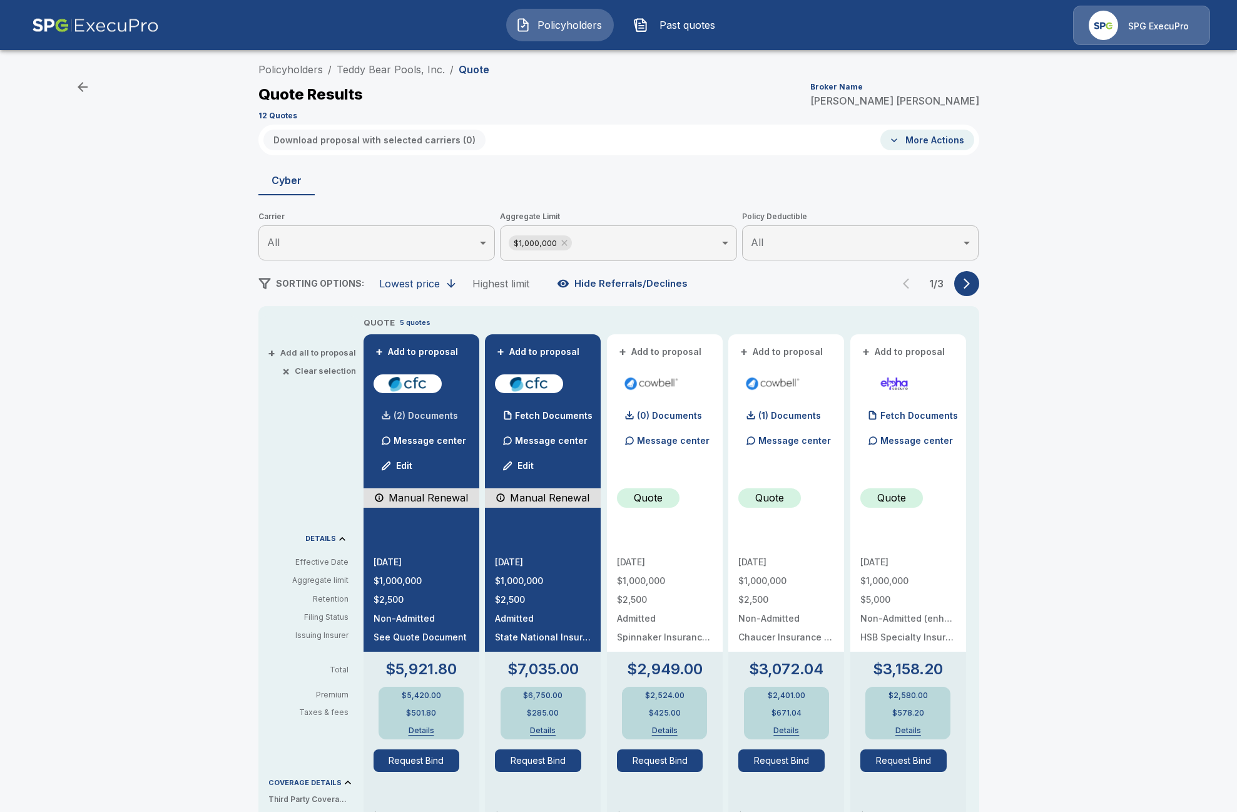
click at [430, 417] on p "(2) Documents" at bounding box center [426, 415] width 64 height 9
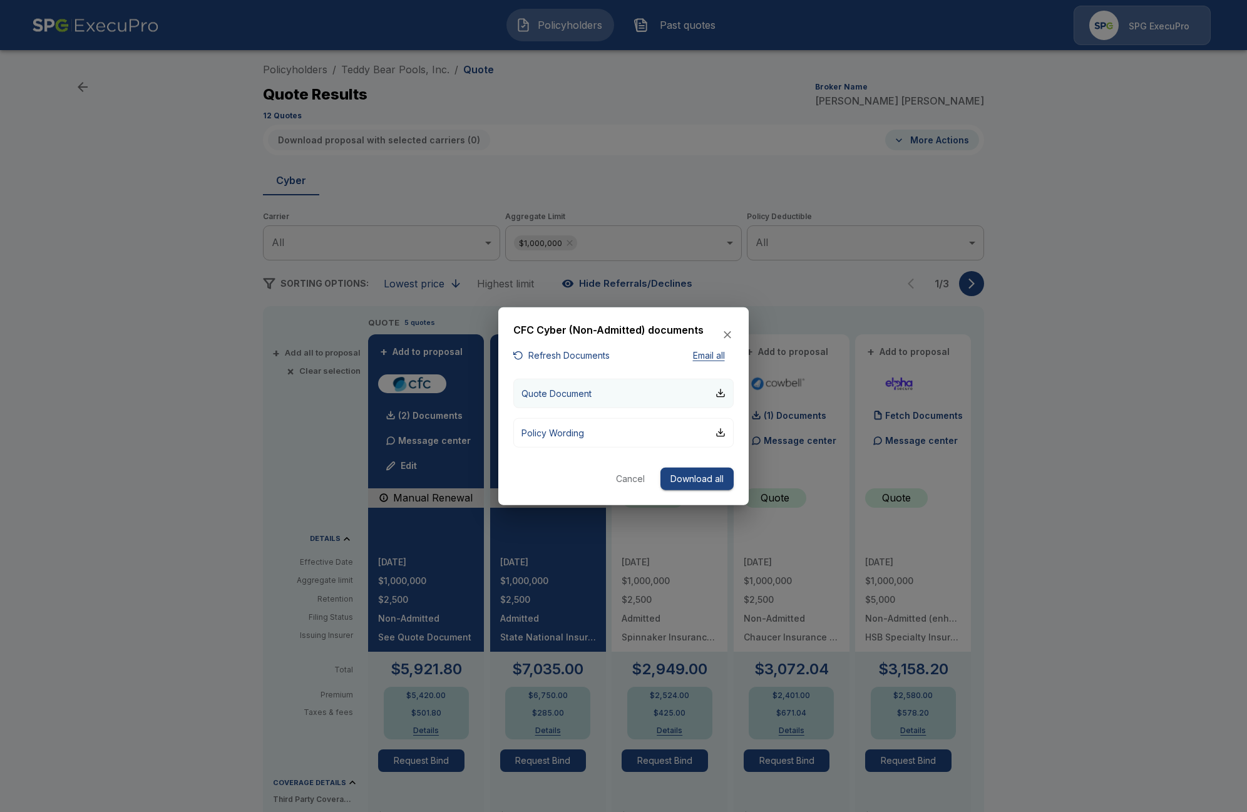
click at [581, 402] on button "Quote Document" at bounding box center [623, 392] width 220 height 29
drag, startPoint x: 570, startPoint y: 541, endPoint x: 563, endPoint y: 547, distance: 9.3
click at [568, 543] on div at bounding box center [623, 406] width 1247 height 812
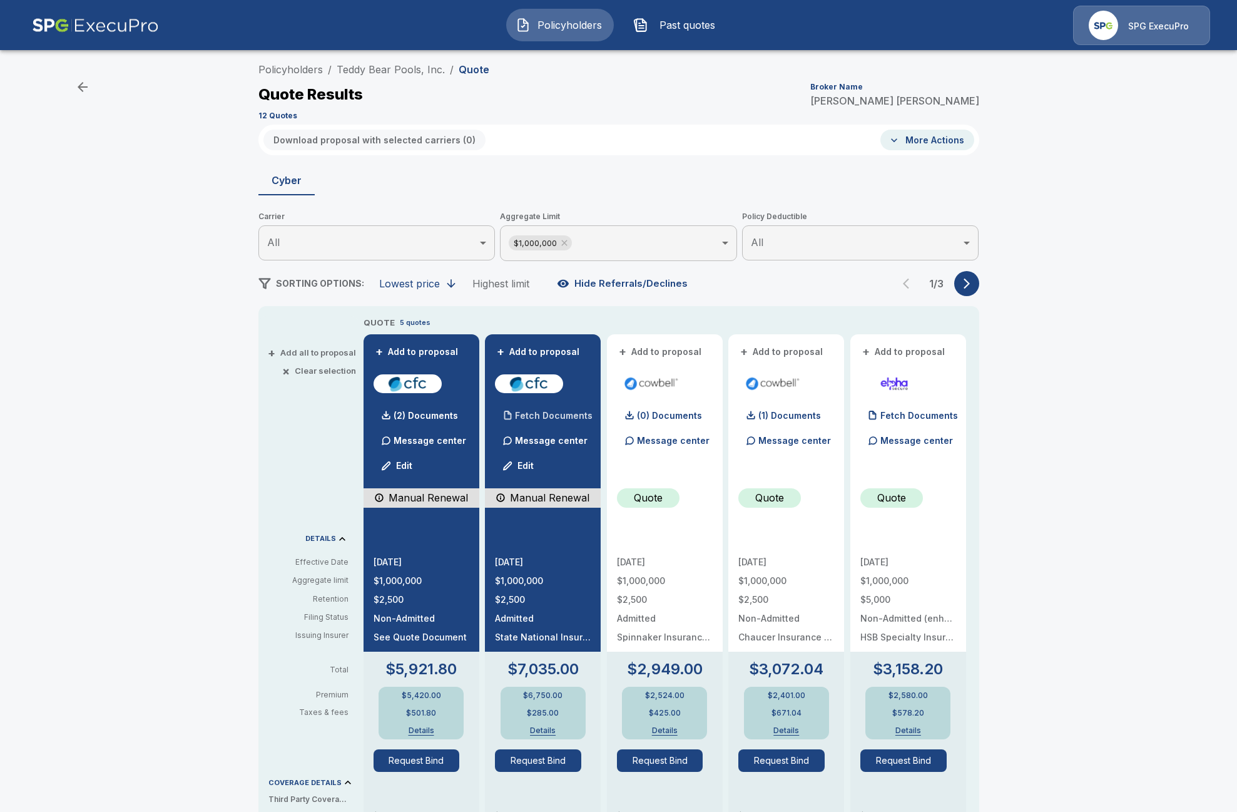
click at [550, 418] on p "Fetch Documents" at bounding box center [554, 415] width 78 height 9
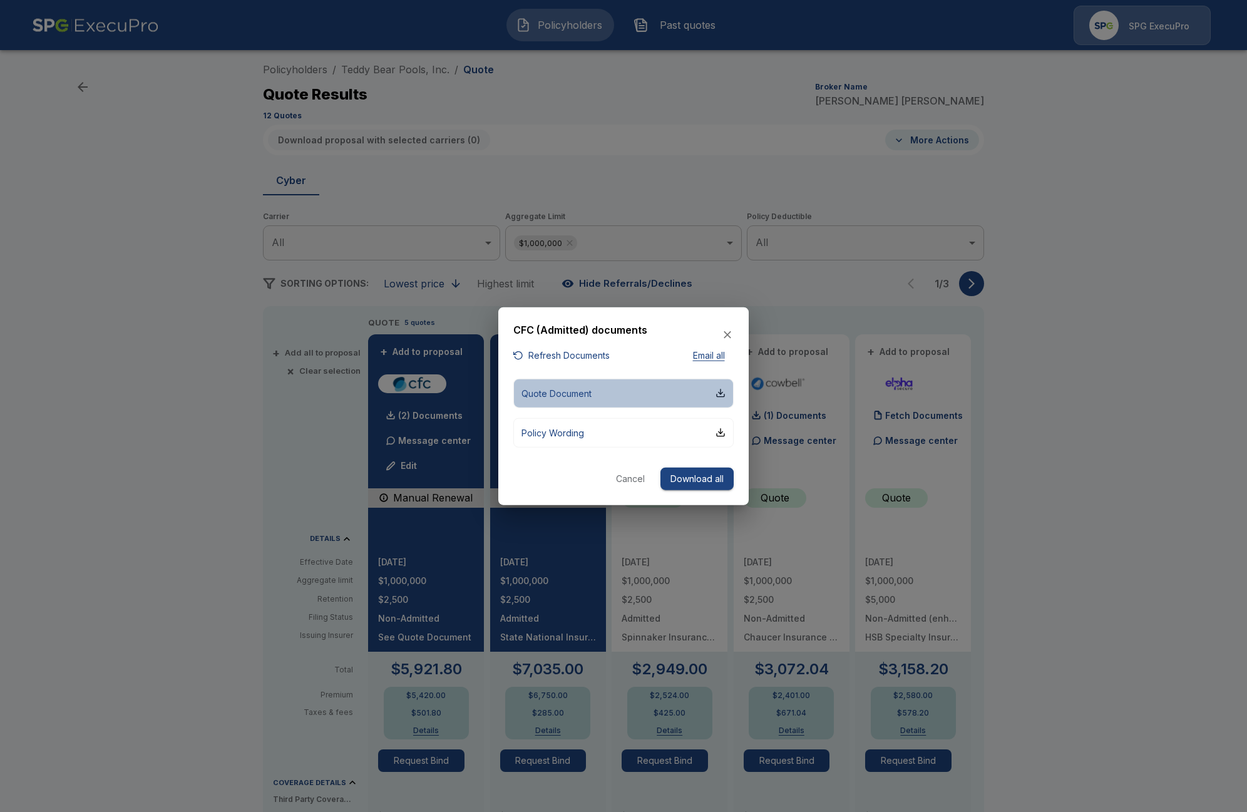
click at [601, 399] on button "Quote Document" at bounding box center [623, 392] width 220 height 29
drag, startPoint x: 726, startPoint y: 333, endPoint x: 687, endPoint y: 334, distance: 39.5
click at [726, 335] on icon "button" at bounding box center [727, 335] width 13 height 13
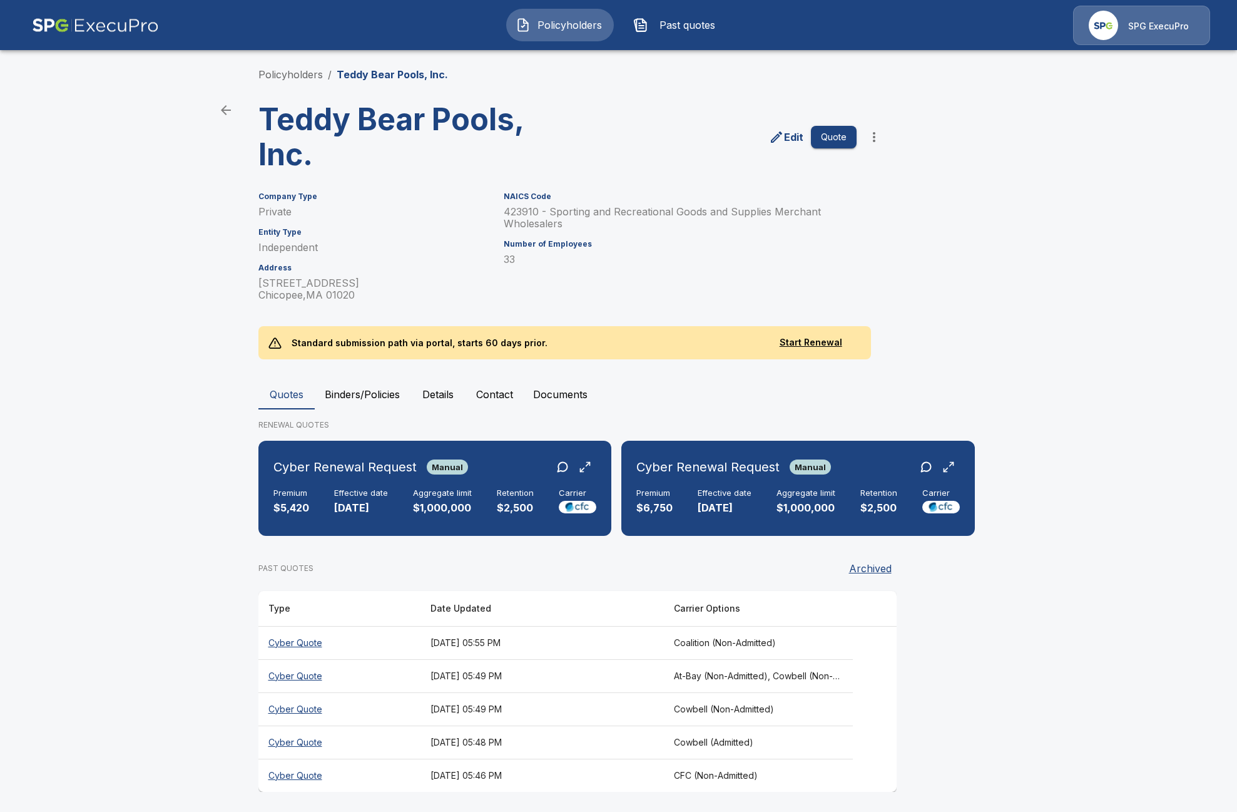
scroll to position [8, 0]
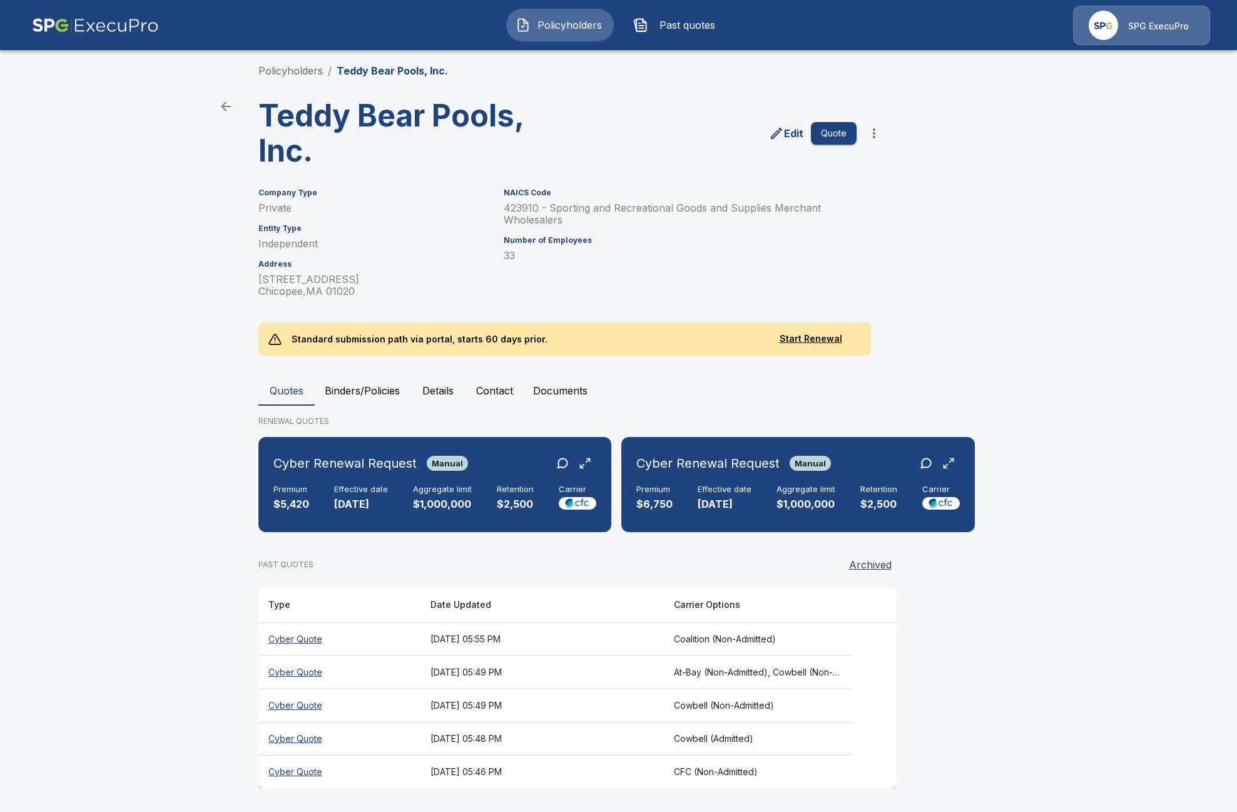
click at [305, 771] on th "Cyber Quote" at bounding box center [340, 771] width 162 height 33
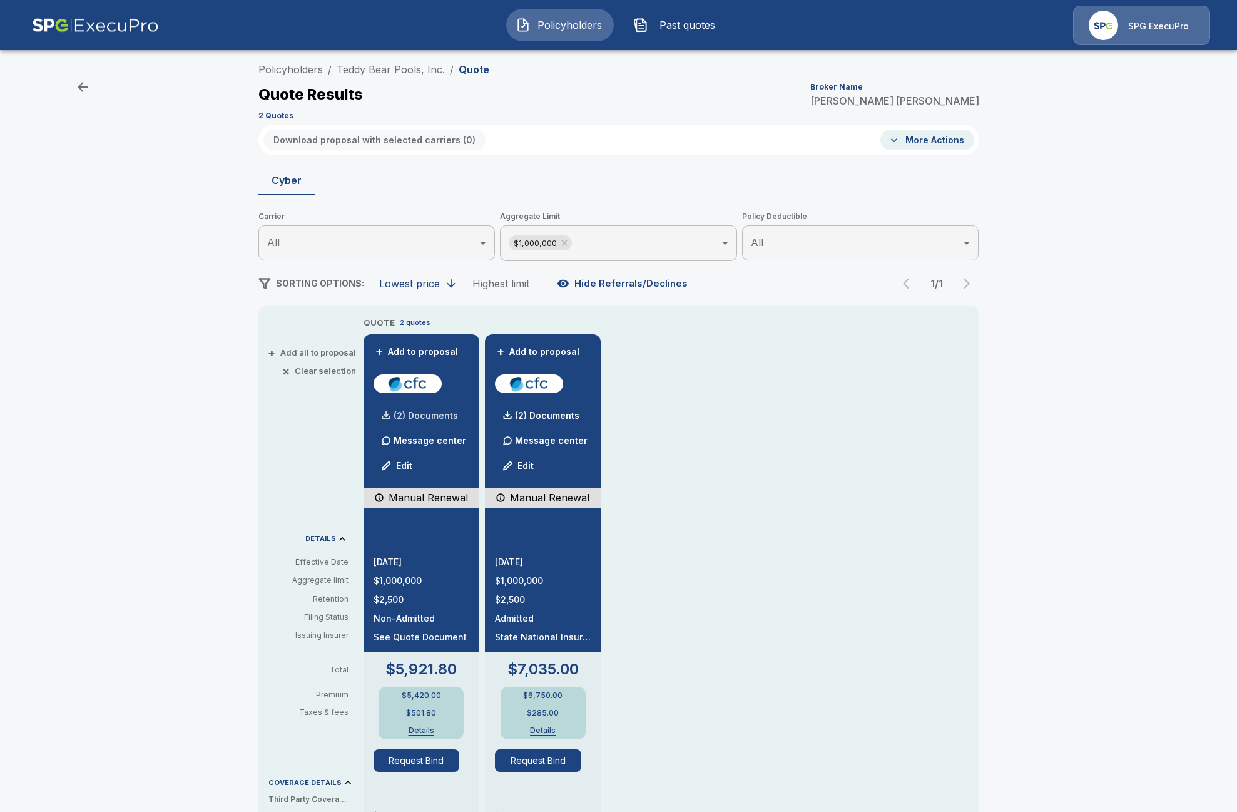
click at [444, 417] on p "(2) Documents" at bounding box center [426, 415] width 64 height 9
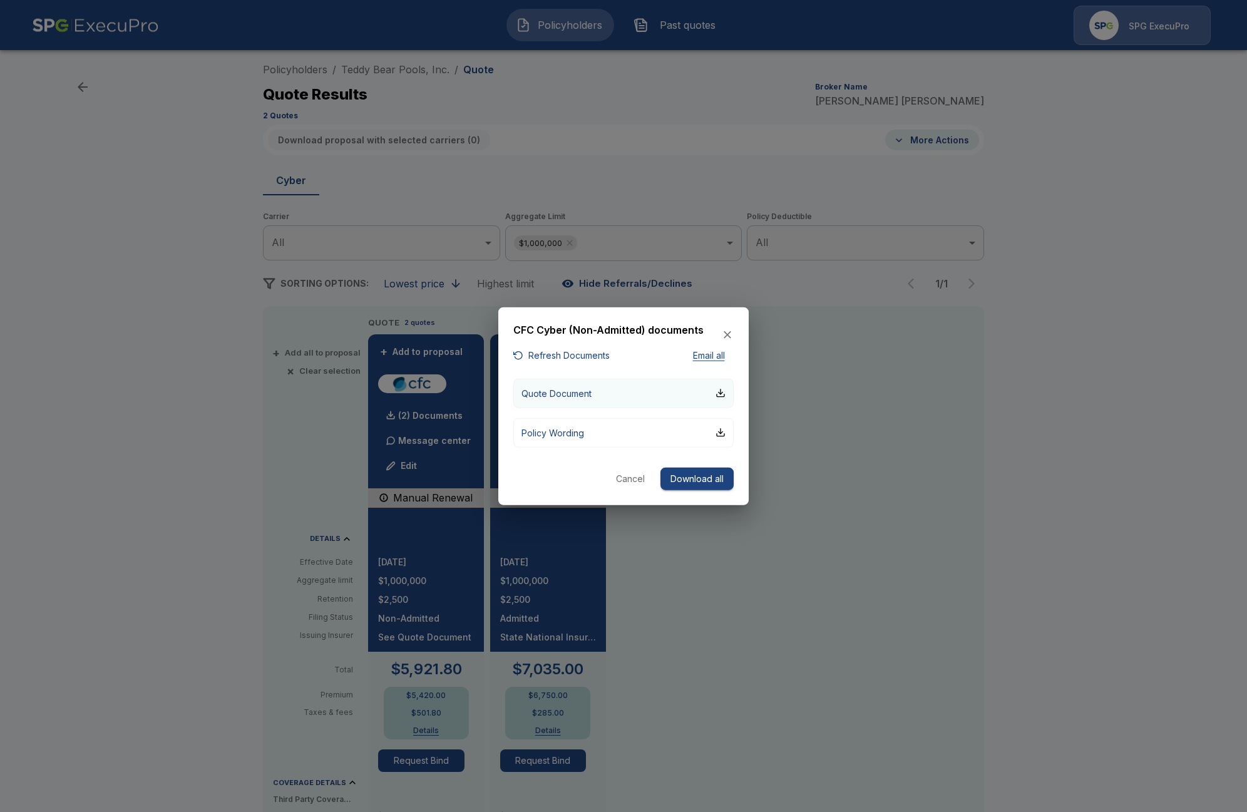
click at [584, 400] on button "Quote Document" at bounding box center [623, 392] width 220 height 29
click at [725, 339] on icon "button" at bounding box center [727, 335] width 13 height 13
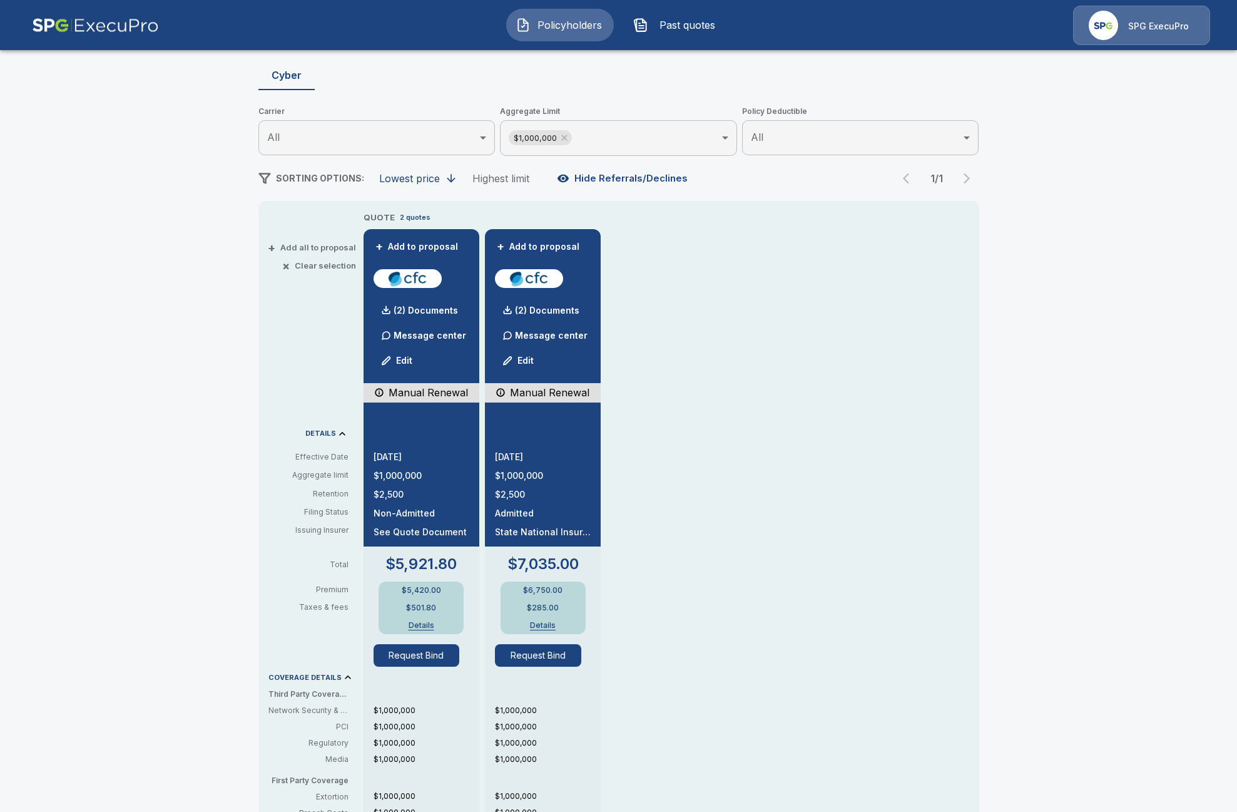
scroll to position [133, 0]
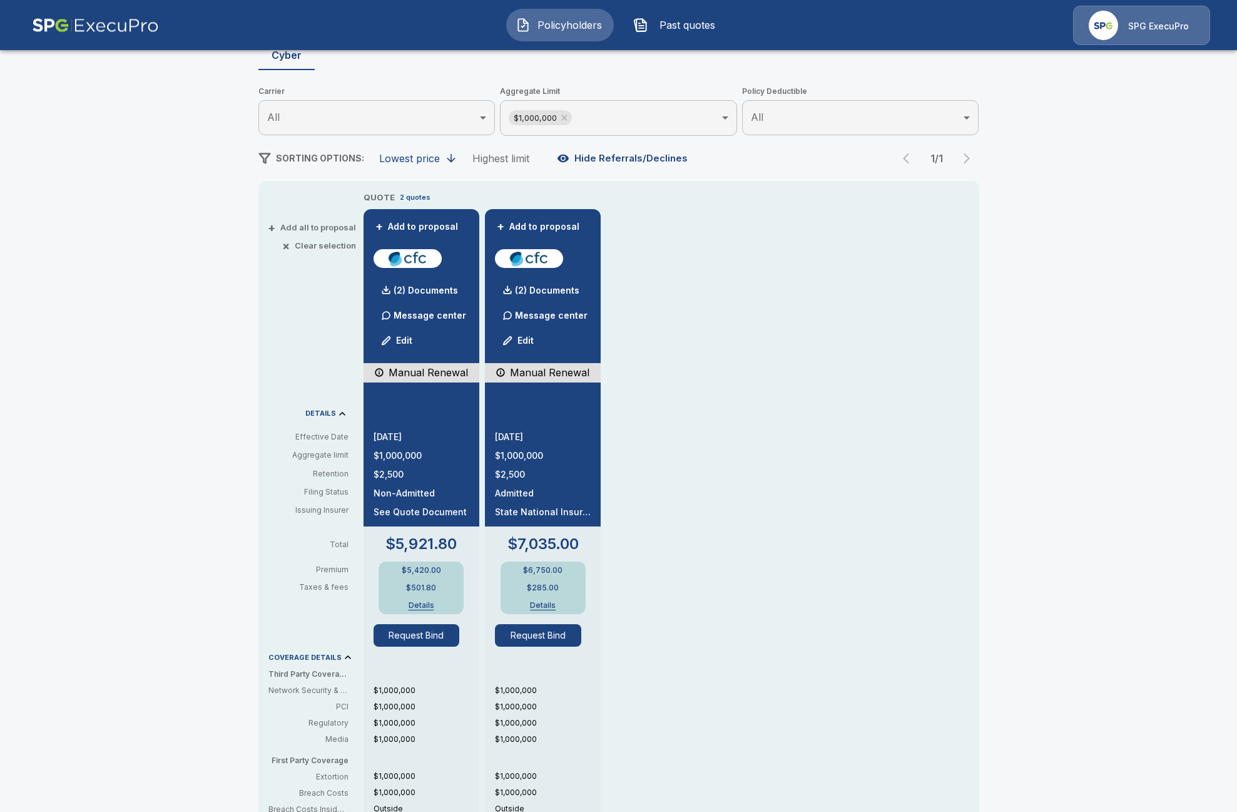
click at [433, 607] on button "Details" at bounding box center [421, 606] width 50 height 8
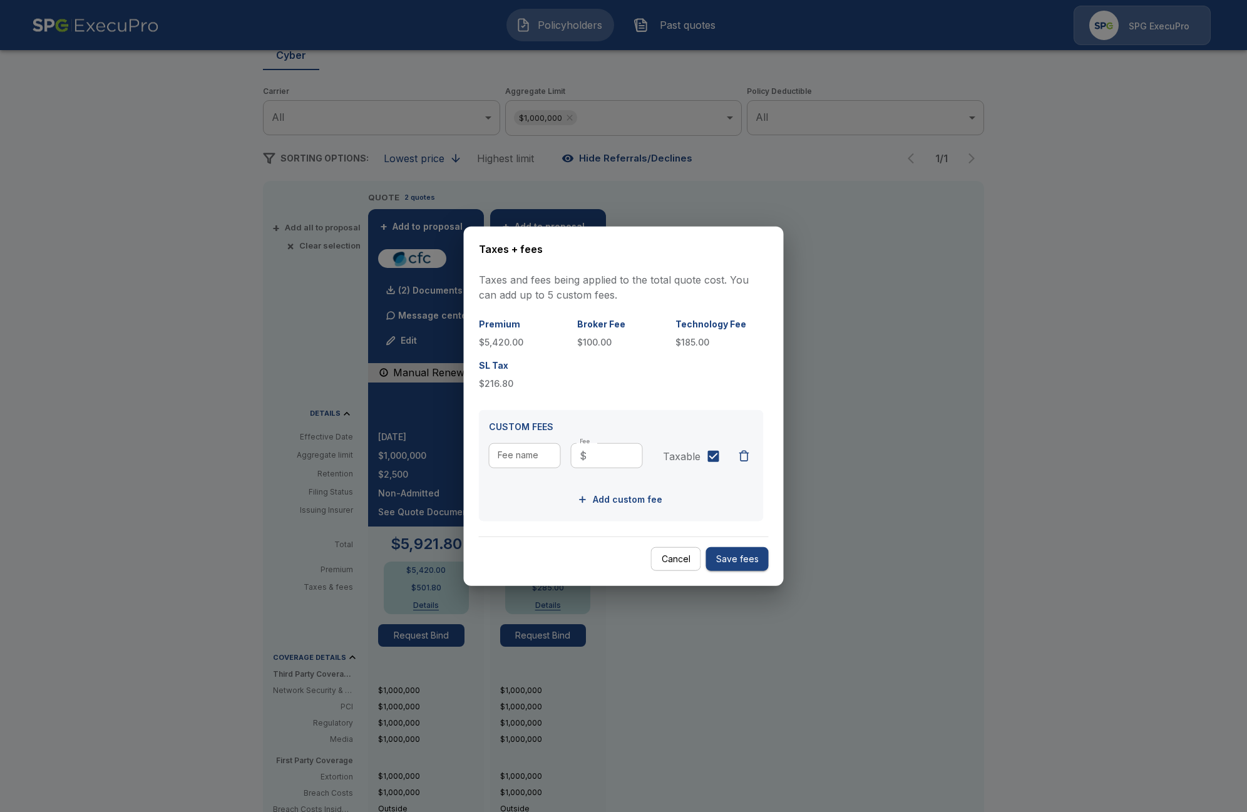
click at [593, 344] on p "$100.00" at bounding box center [621, 341] width 88 height 13
drag, startPoint x: 614, startPoint y: 343, endPoint x: 588, endPoint y: 342, distance: 25.7
click at [588, 342] on p "$100.00" at bounding box center [621, 341] width 88 height 13
click at [686, 560] on button "Cancel" at bounding box center [676, 558] width 50 height 24
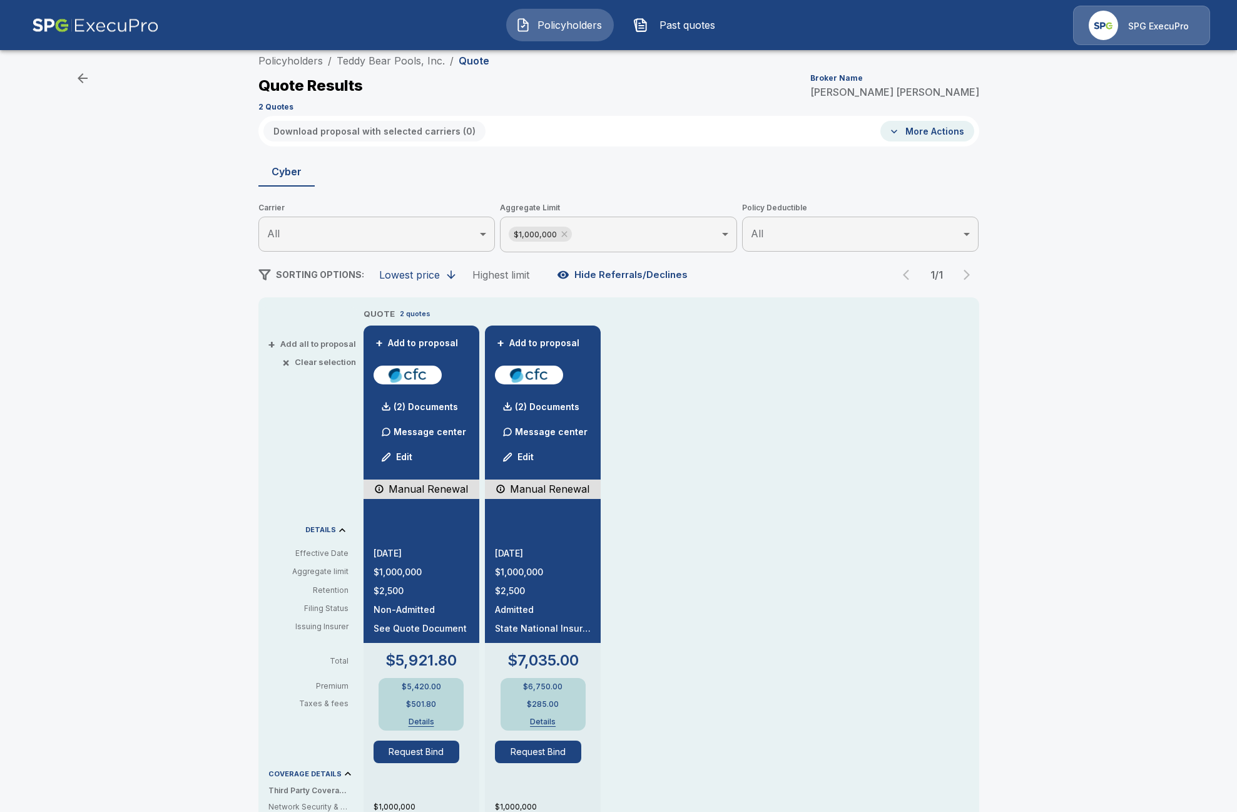
scroll to position [0, 0]
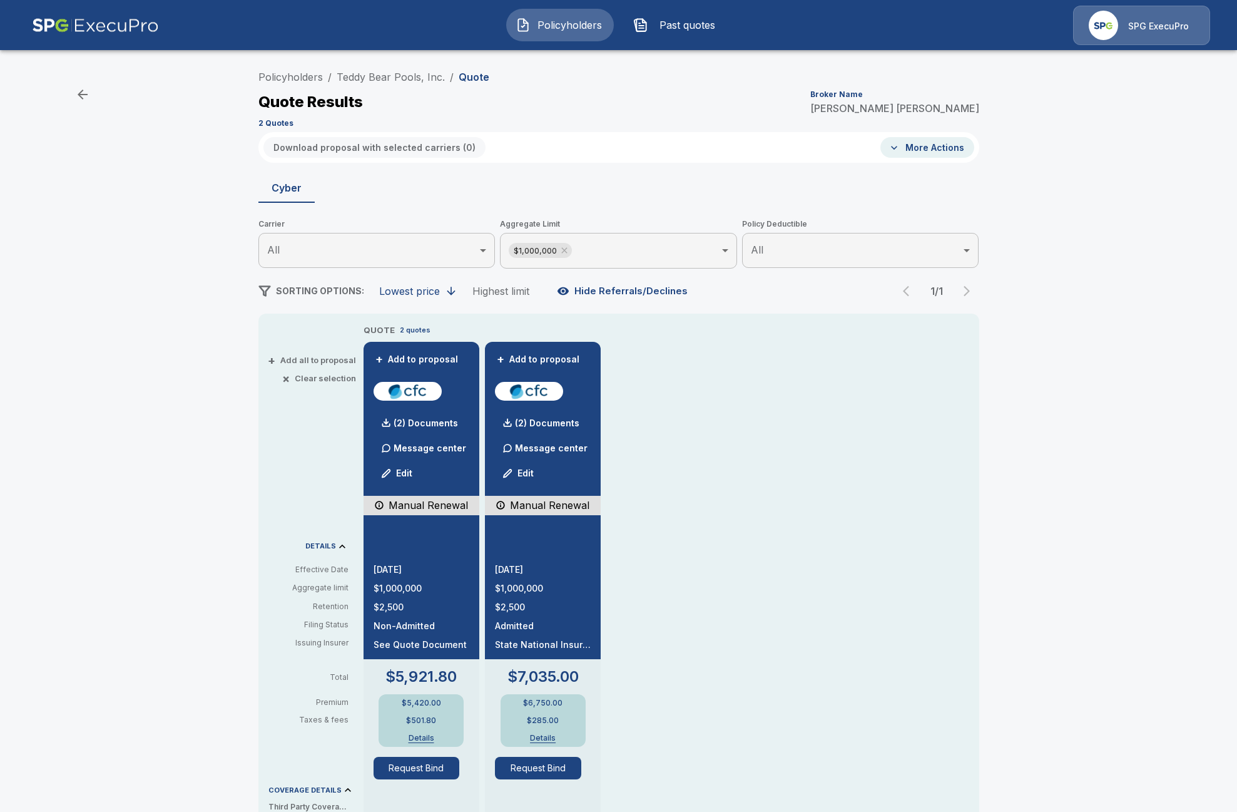
click at [362, 83] on li "Teddy Bear Pools, Inc." at bounding box center [391, 76] width 108 height 15
click at [364, 82] on link "Teddy Bear Pools, Inc." at bounding box center [391, 77] width 108 height 13
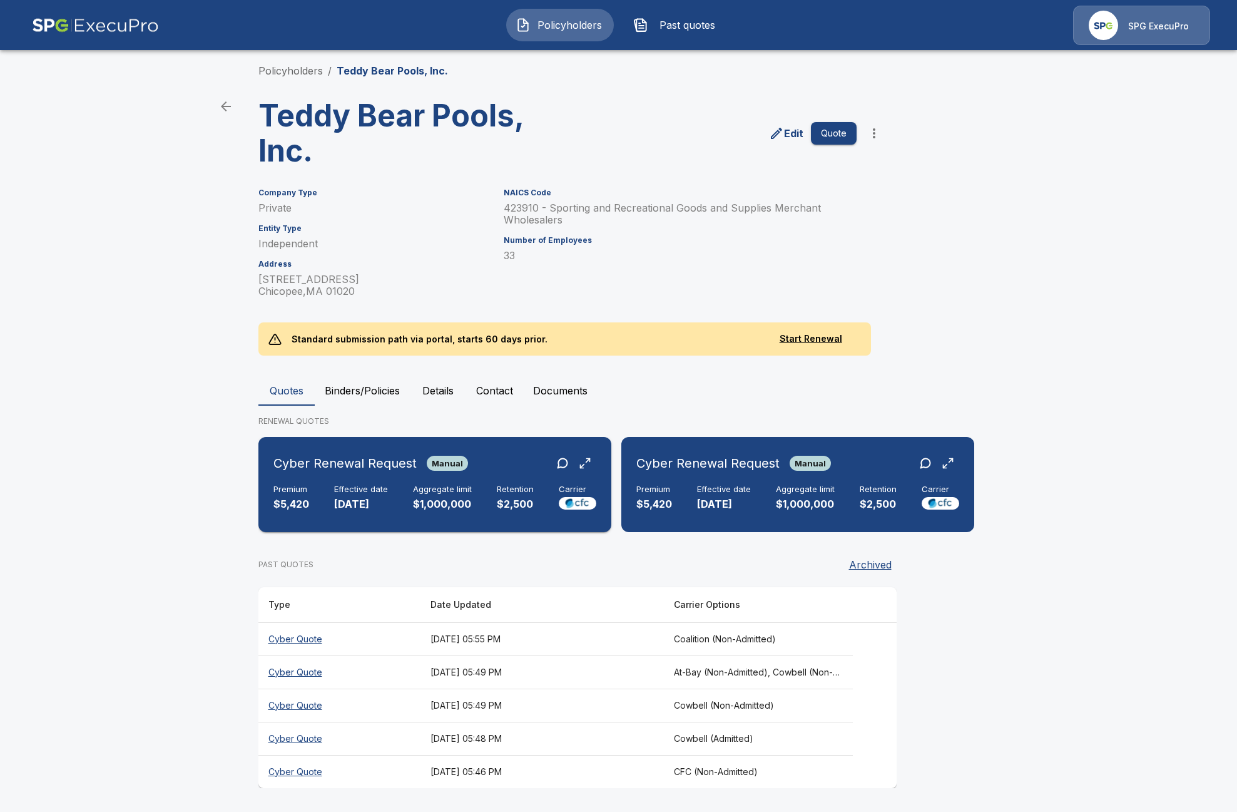
scroll to position [17, 0]
click at [302, 775] on th "Cyber Quote" at bounding box center [340, 771] width 162 height 33
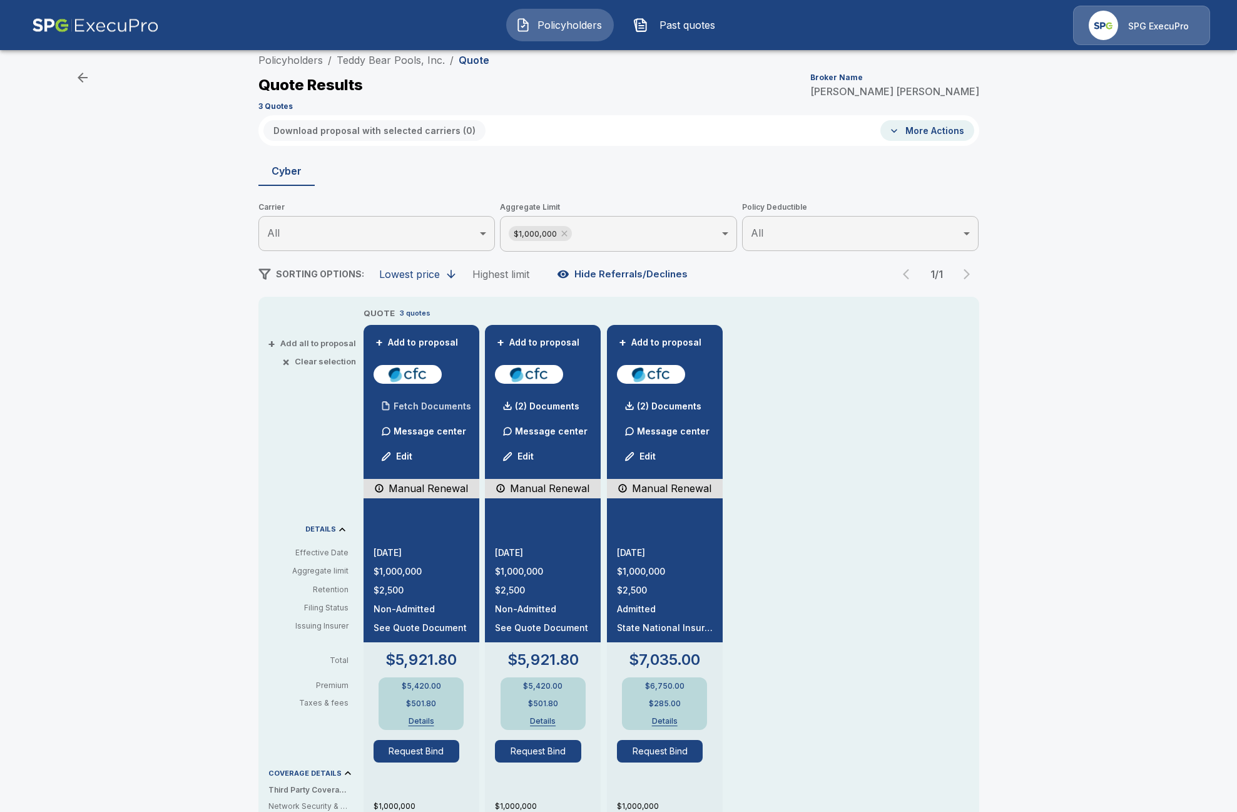
click at [424, 406] on p "Fetch Documents" at bounding box center [433, 406] width 78 height 9
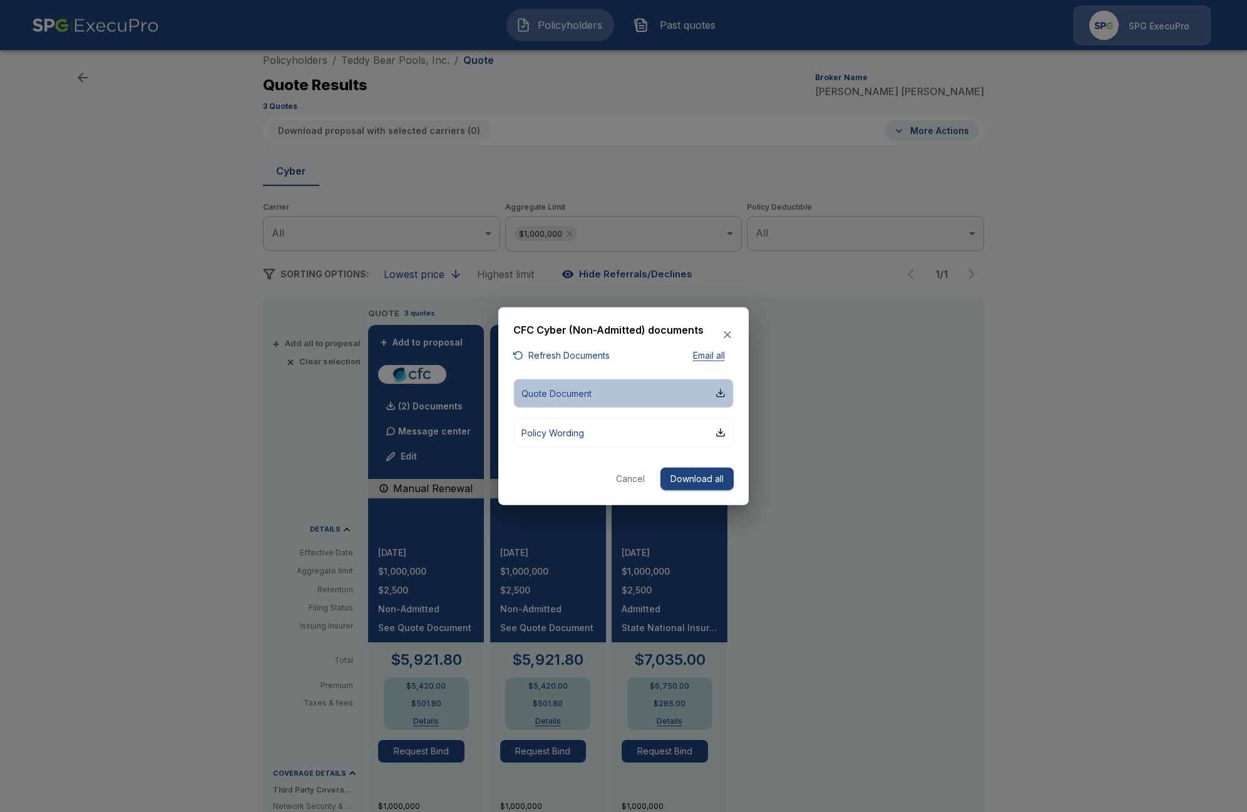
click at [585, 393] on p "Quote Document" at bounding box center [556, 392] width 70 height 13
click at [784, 668] on div at bounding box center [623, 406] width 1247 height 812
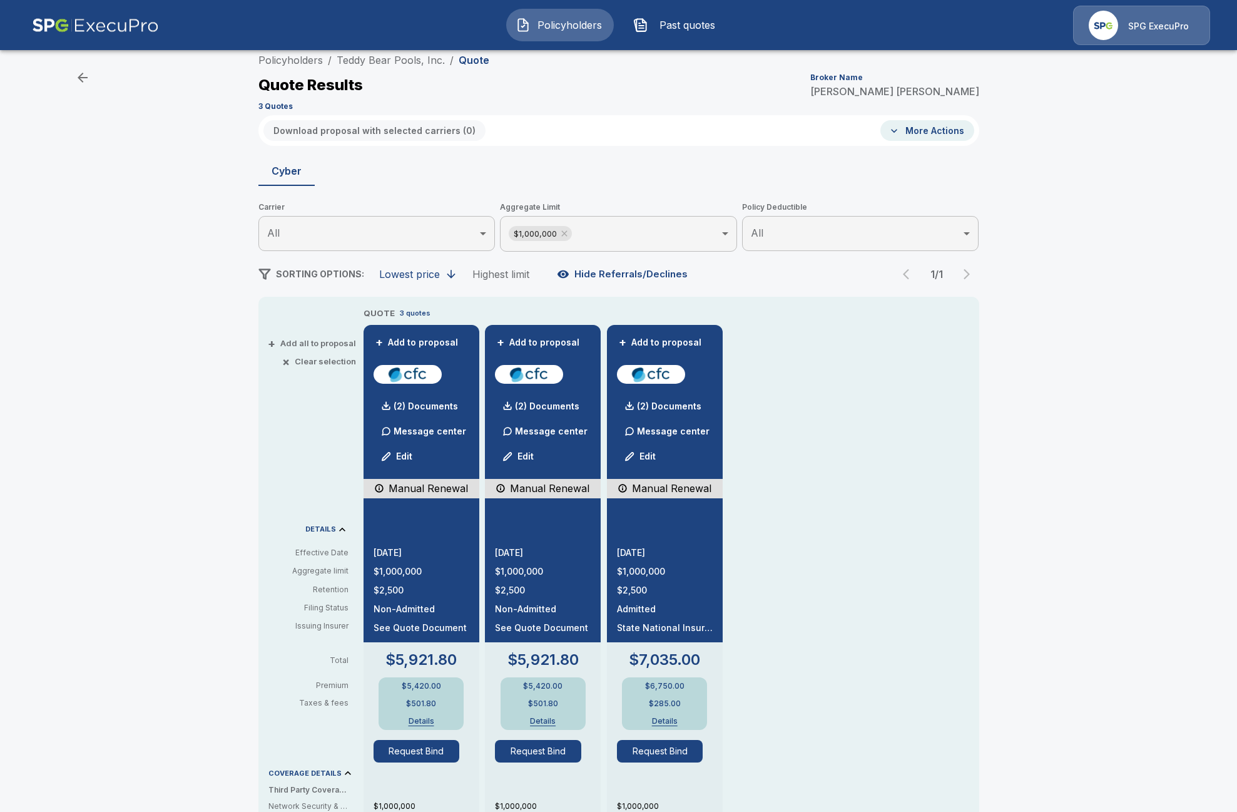
click at [581, 33] on button "Policyholders" at bounding box center [560, 25] width 108 height 33
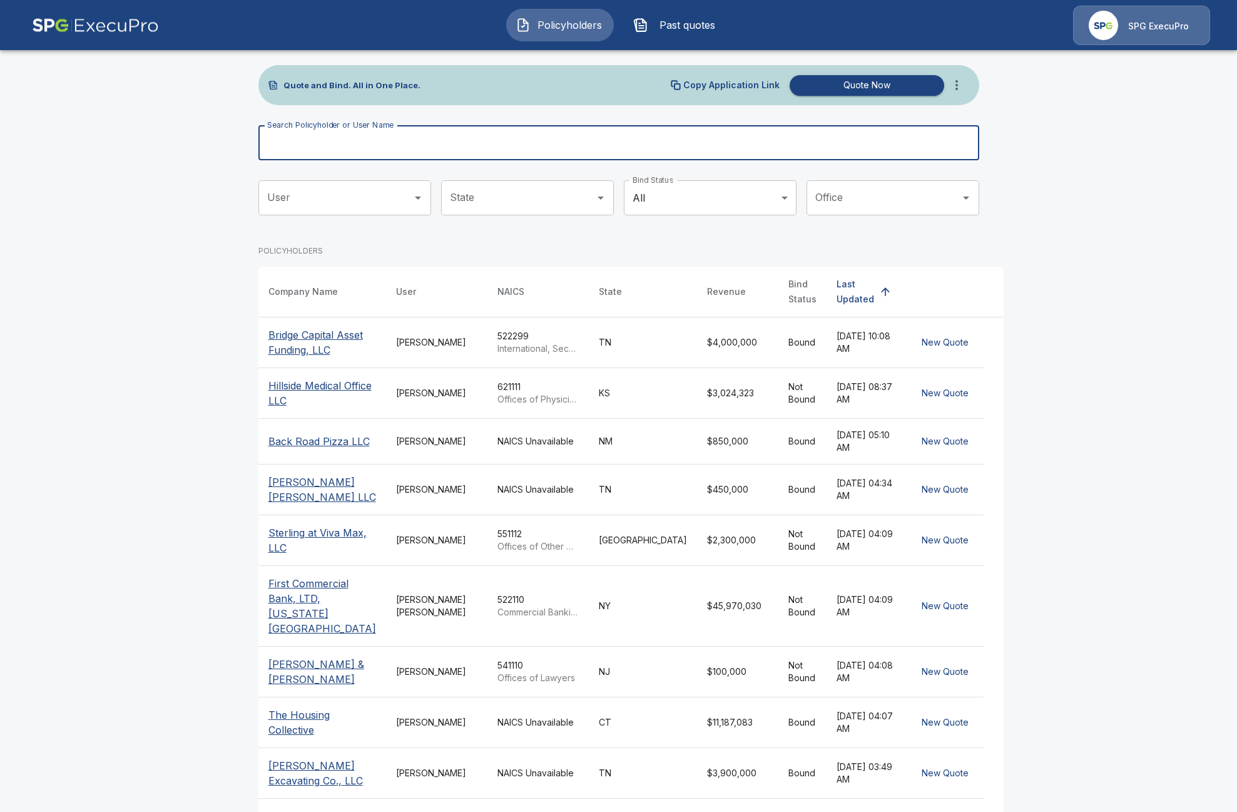
click at [730, 141] on input "Search Policyholder or User Name" at bounding box center [612, 142] width 707 height 35
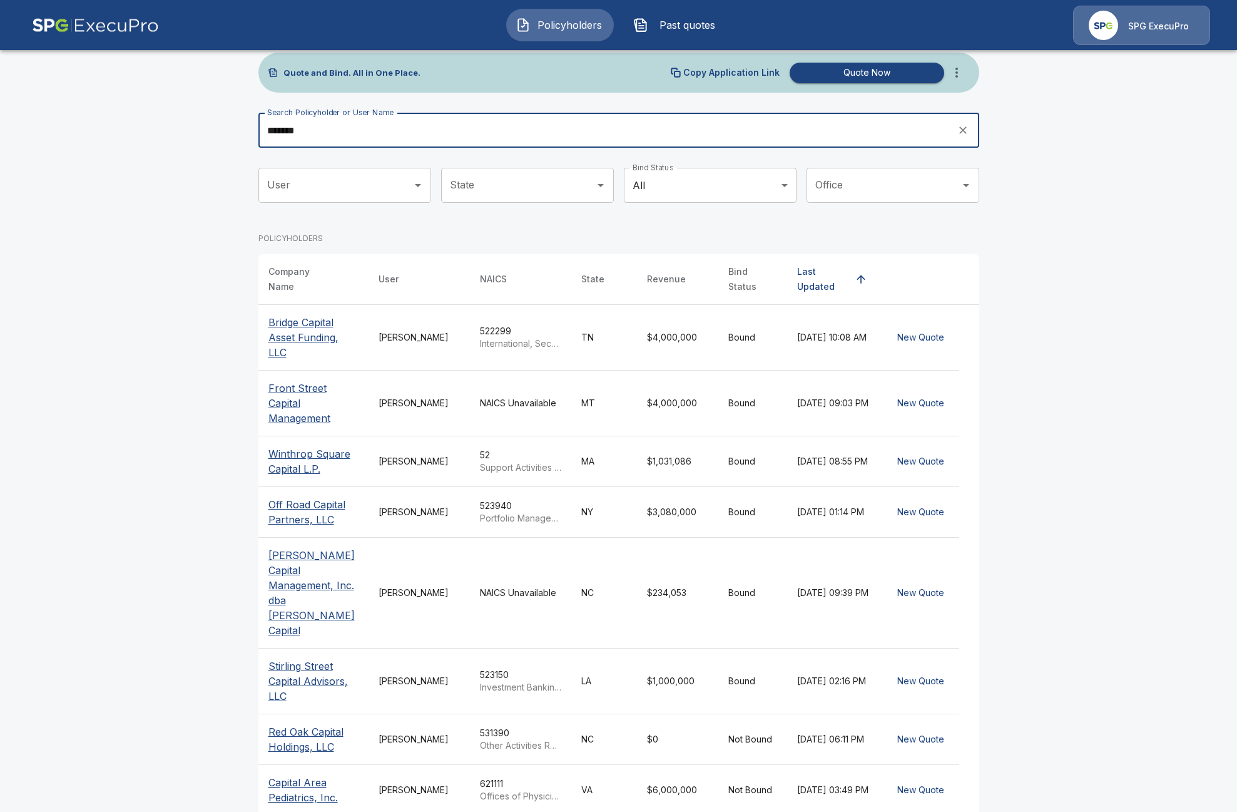
scroll to position [11, 0]
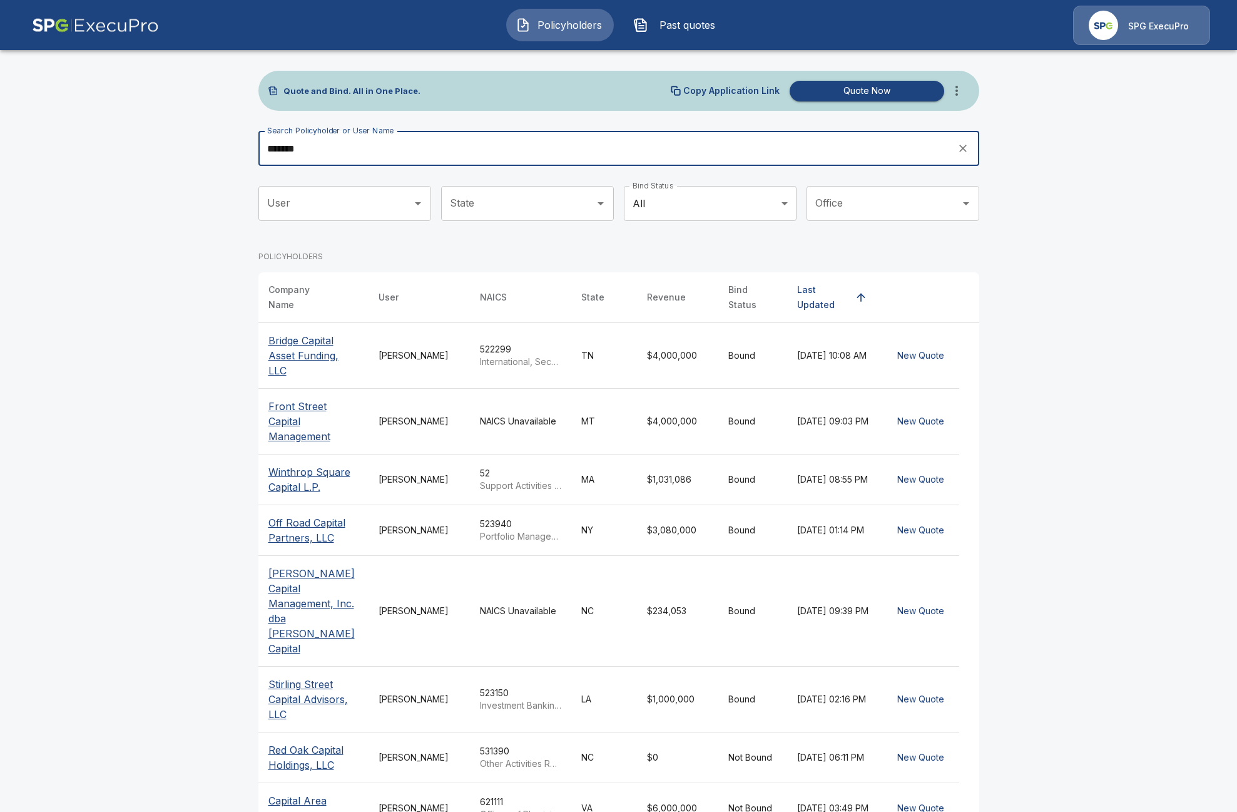
type input "*******"
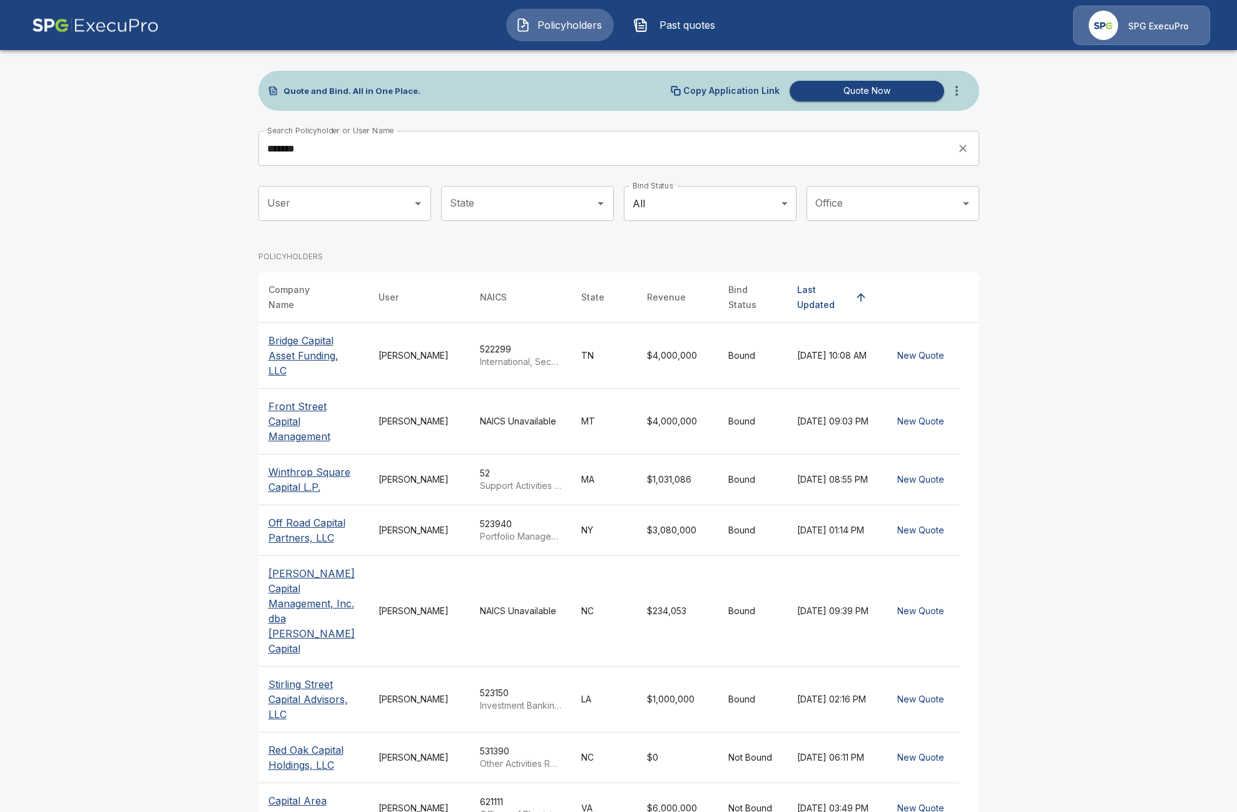
click at [335, 347] on p "Bridge Capital Asset Funding, LLC" at bounding box center [314, 355] width 90 height 45
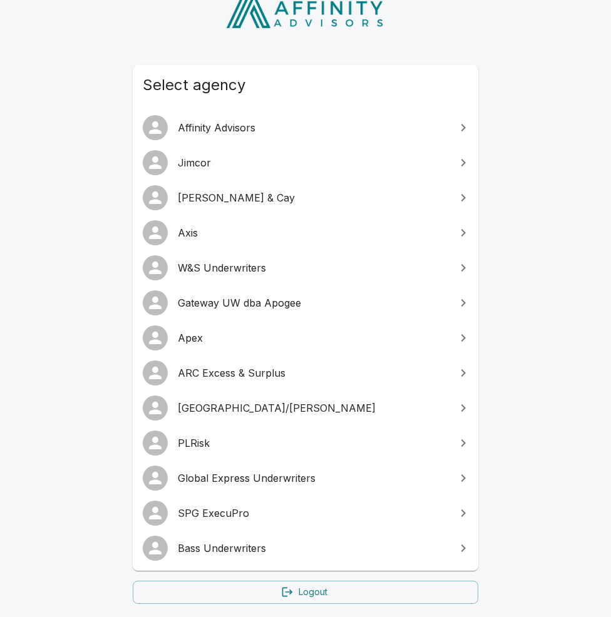
scroll to position [125, 0]
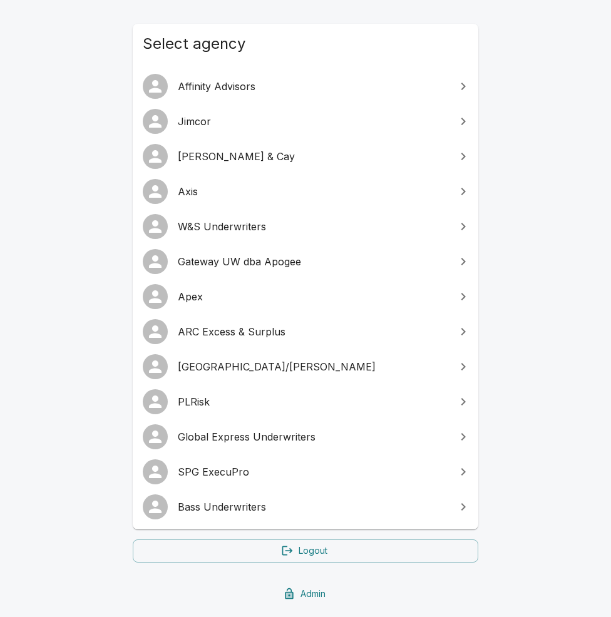
click at [222, 264] on span "Gateway UW dba Apogee" at bounding box center [313, 261] width 270 height 15
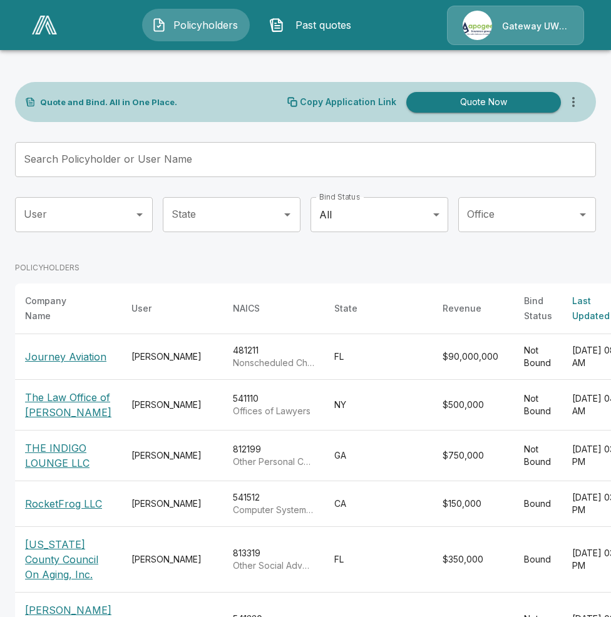
click at [545, 13] on div "Gateway UW dba Apogee" at bounding box center [515, 25] width 137 height 39
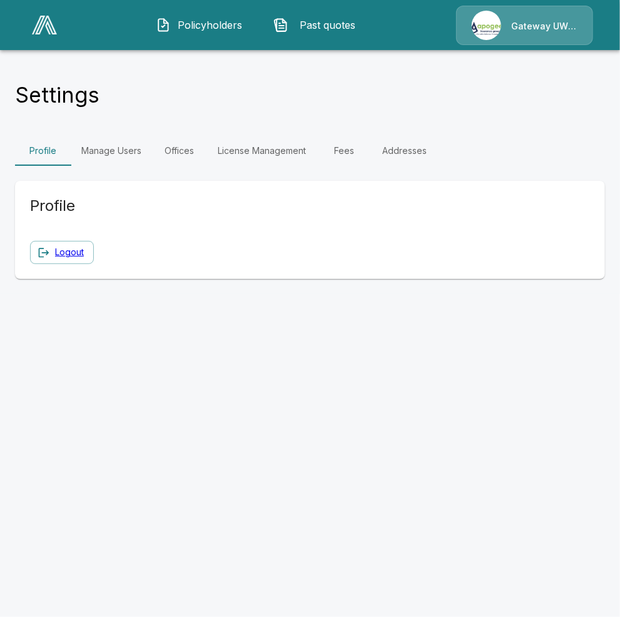
click at [103, 159] on link "Manage Users" at bounding box center [111, 151] width 80 height 30
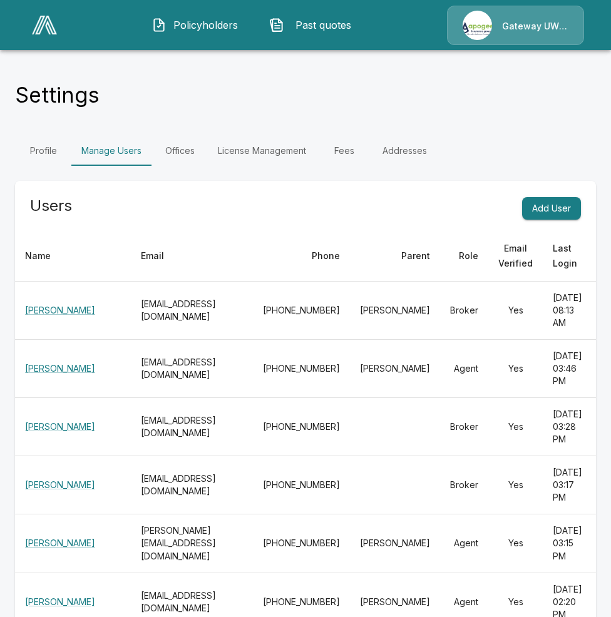
click at [268, 102] on div "Settings" at bounding box center [305, 99] width 581 height 34
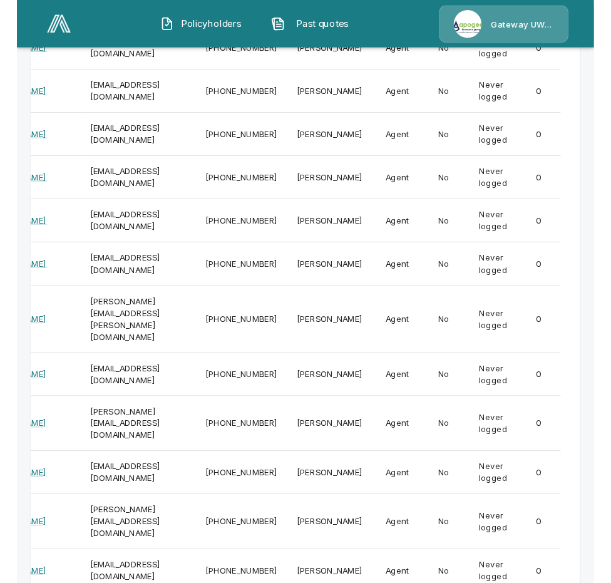
scroll to position [0, 90]
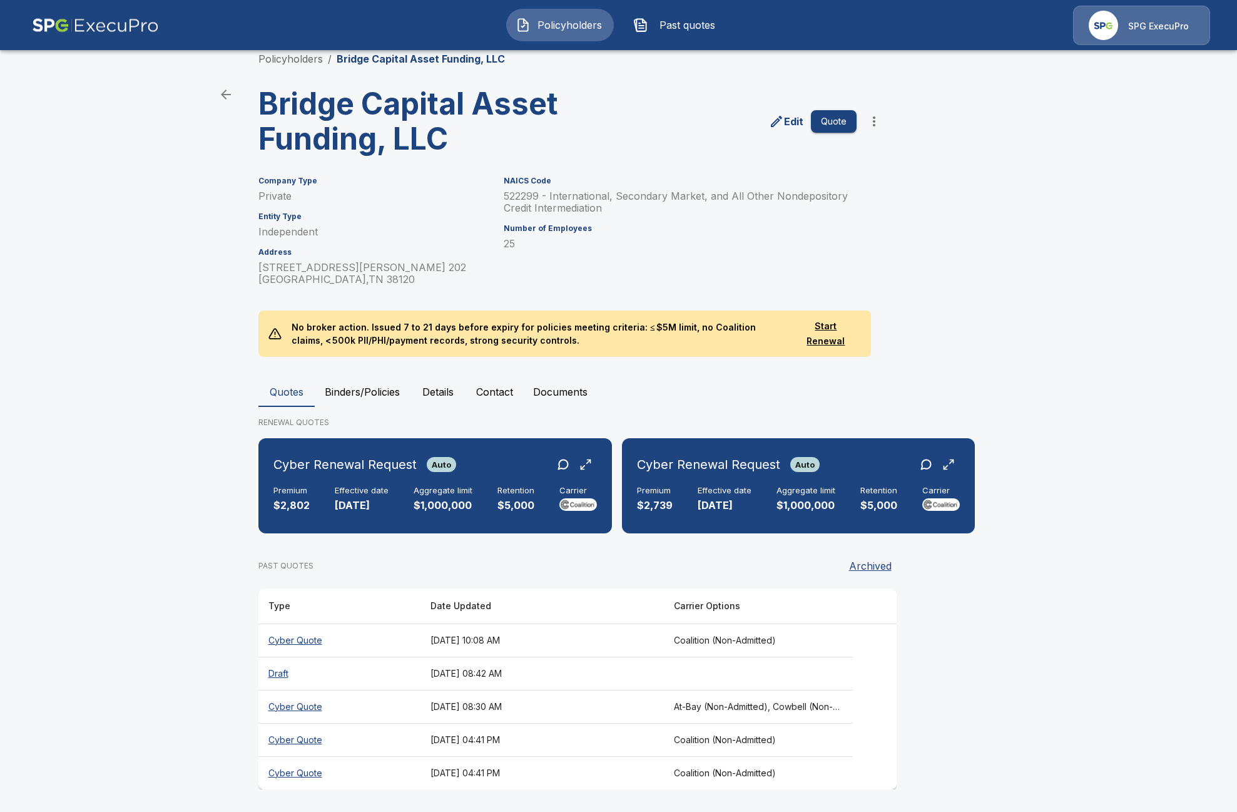
scroll to position [21, 0]
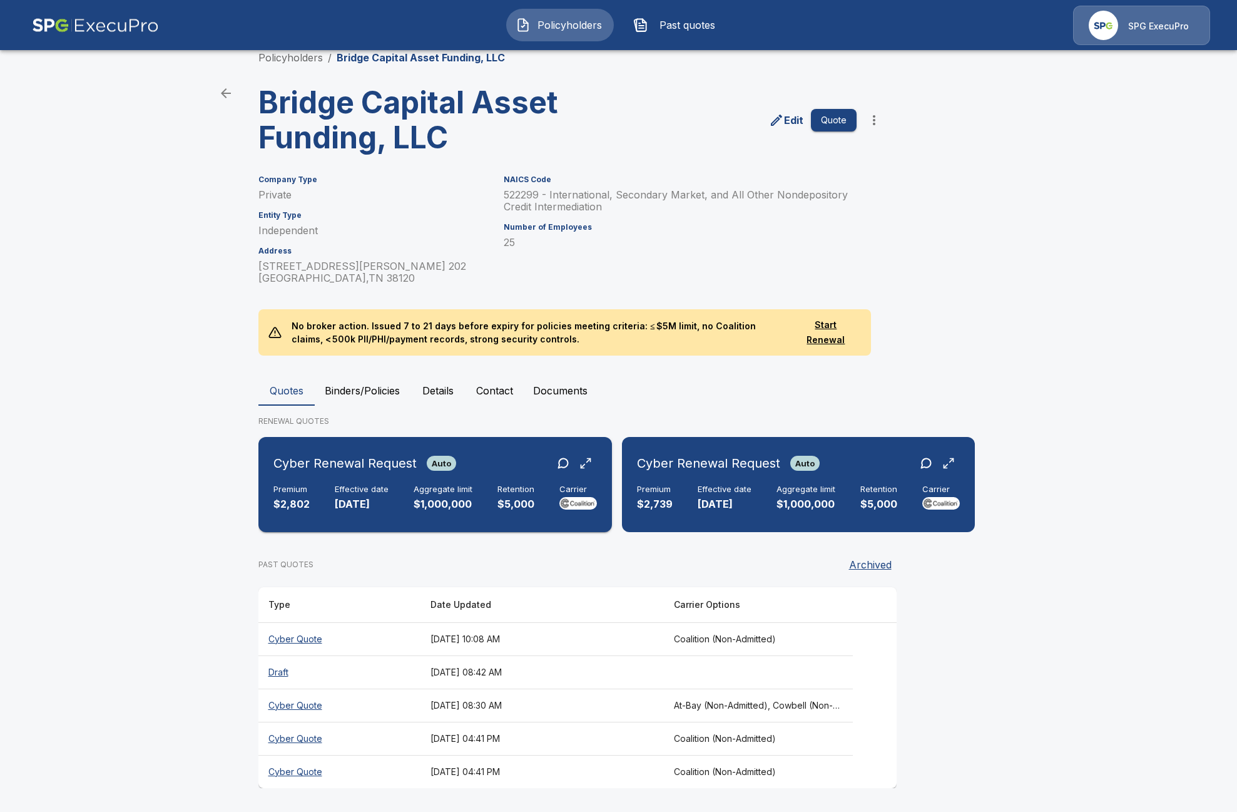
click at [449, 498] on p "$1,000,000" at bounding box center [443, 504] width 59 height 14
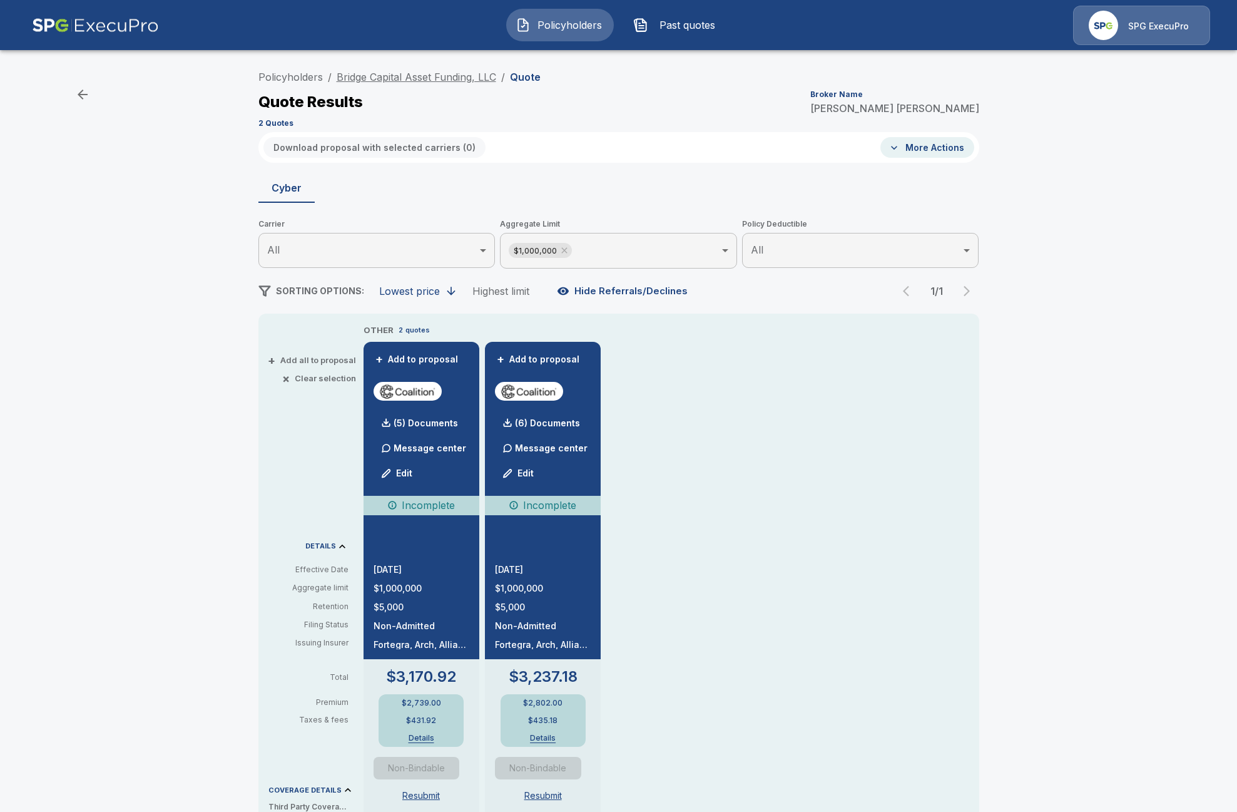
click at [467, 76] on link "Bridge Capital Asset Funding, LLC" at bounding box center [417, 77] width 160 height 13
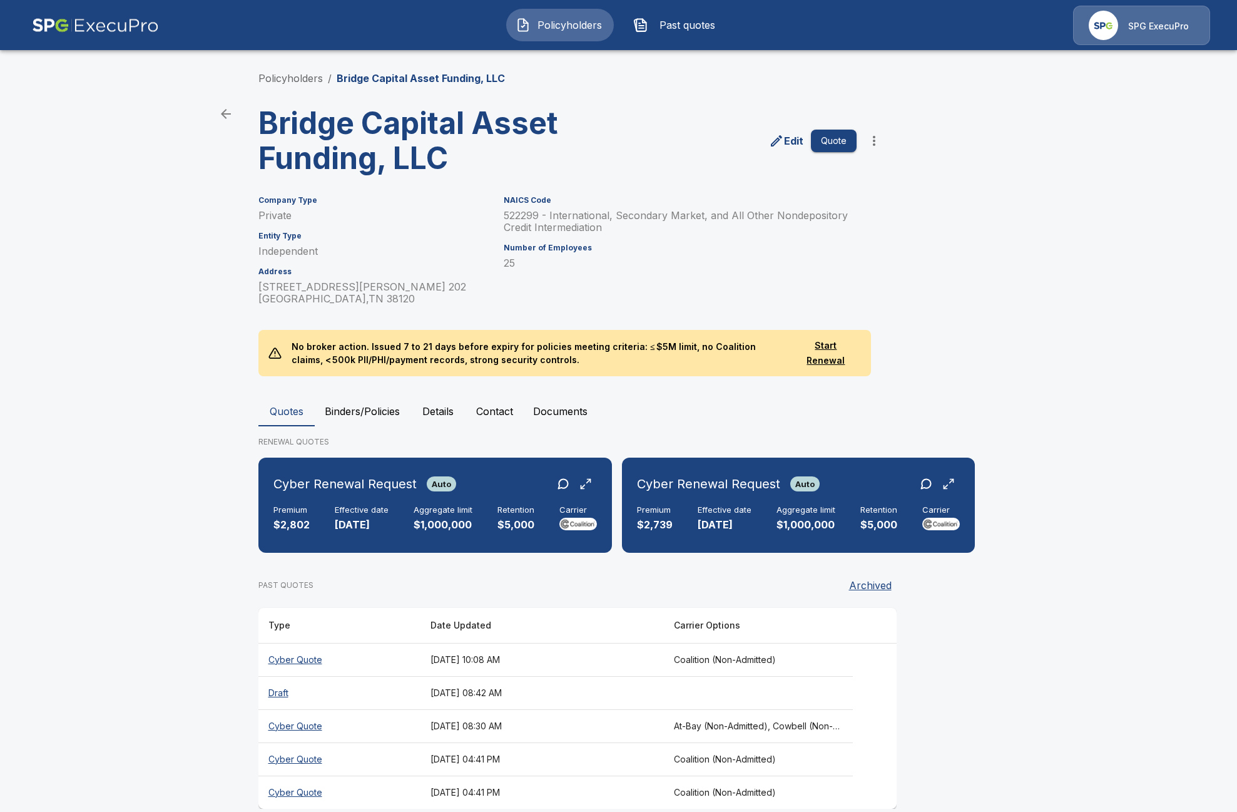
click at [429, 405] on button "Details" at bounding box center [438, 411] width 56 height 30
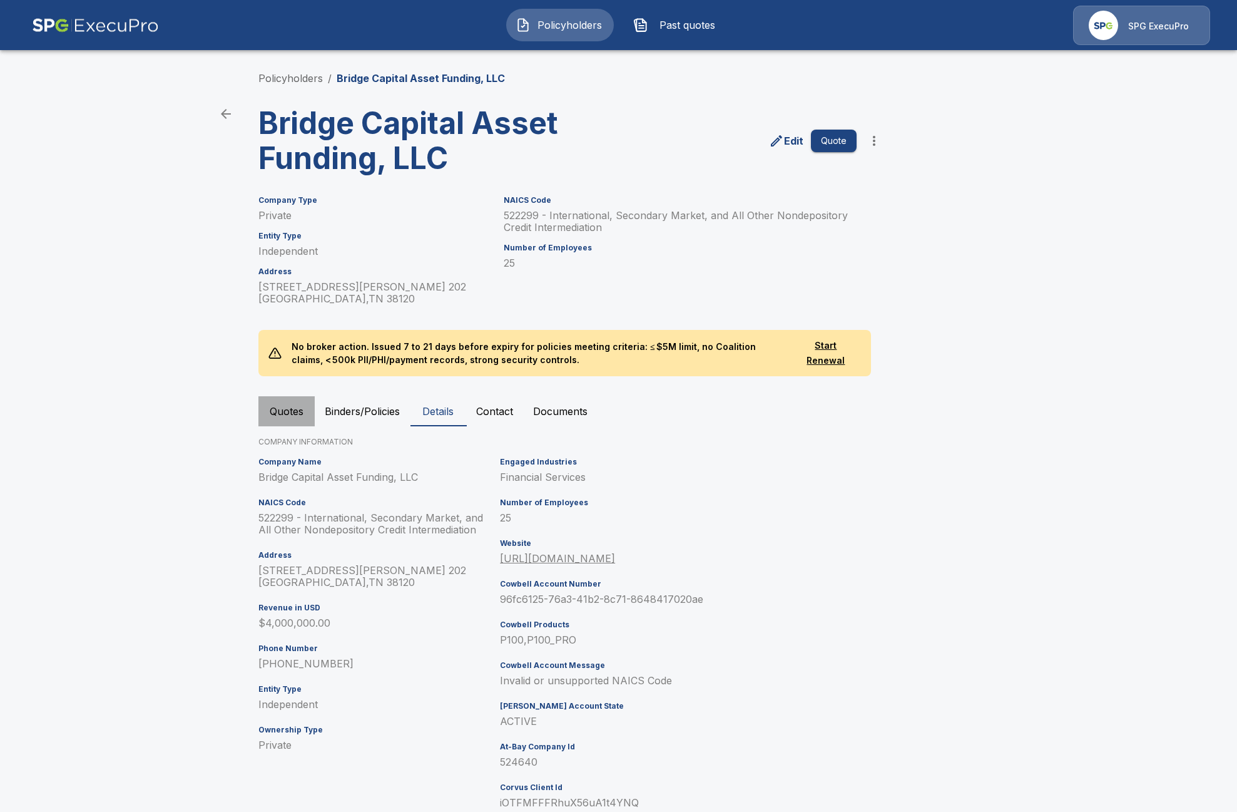
click at [297, 414] on button "Quotes" at bounding box center [287, 411] width 56 height 30
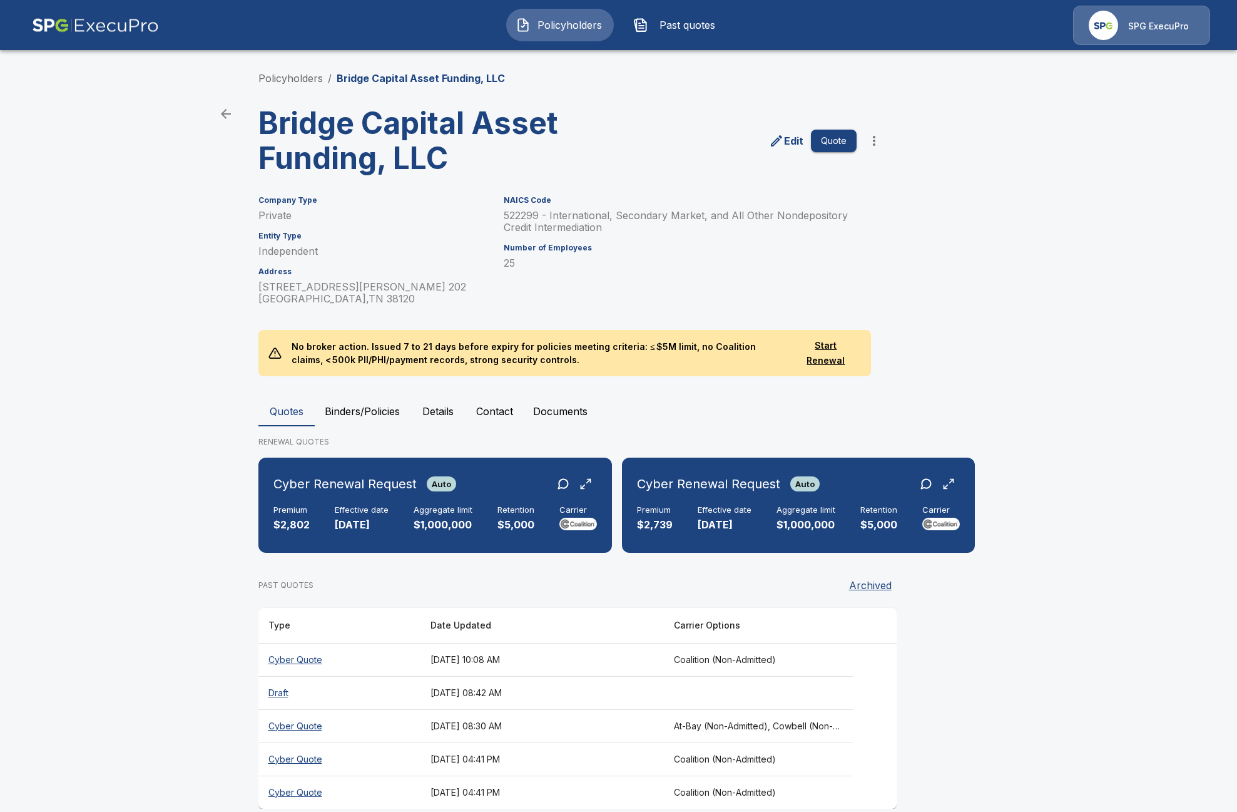
click at [320, 655] on th "Cyber Quote" at bounding box center [340, 659] width 162 height 33
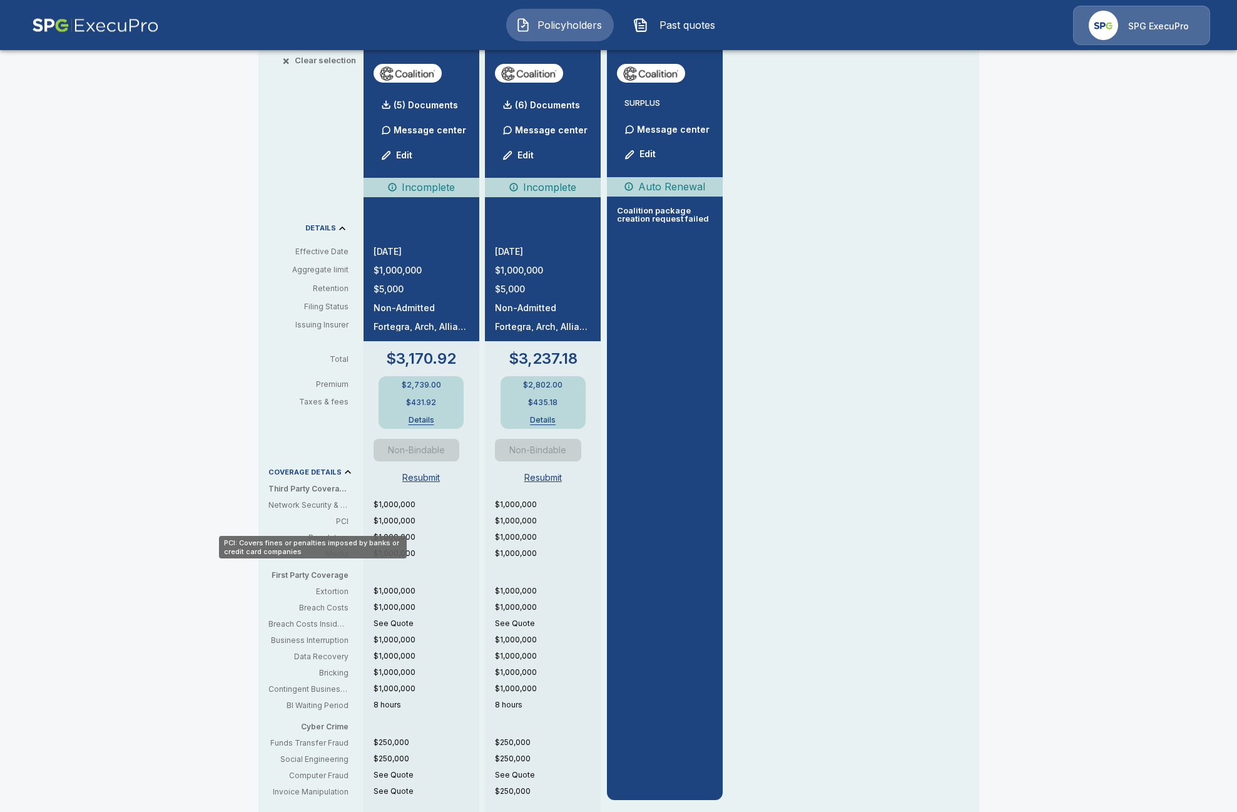
scroll to position [313, 0]
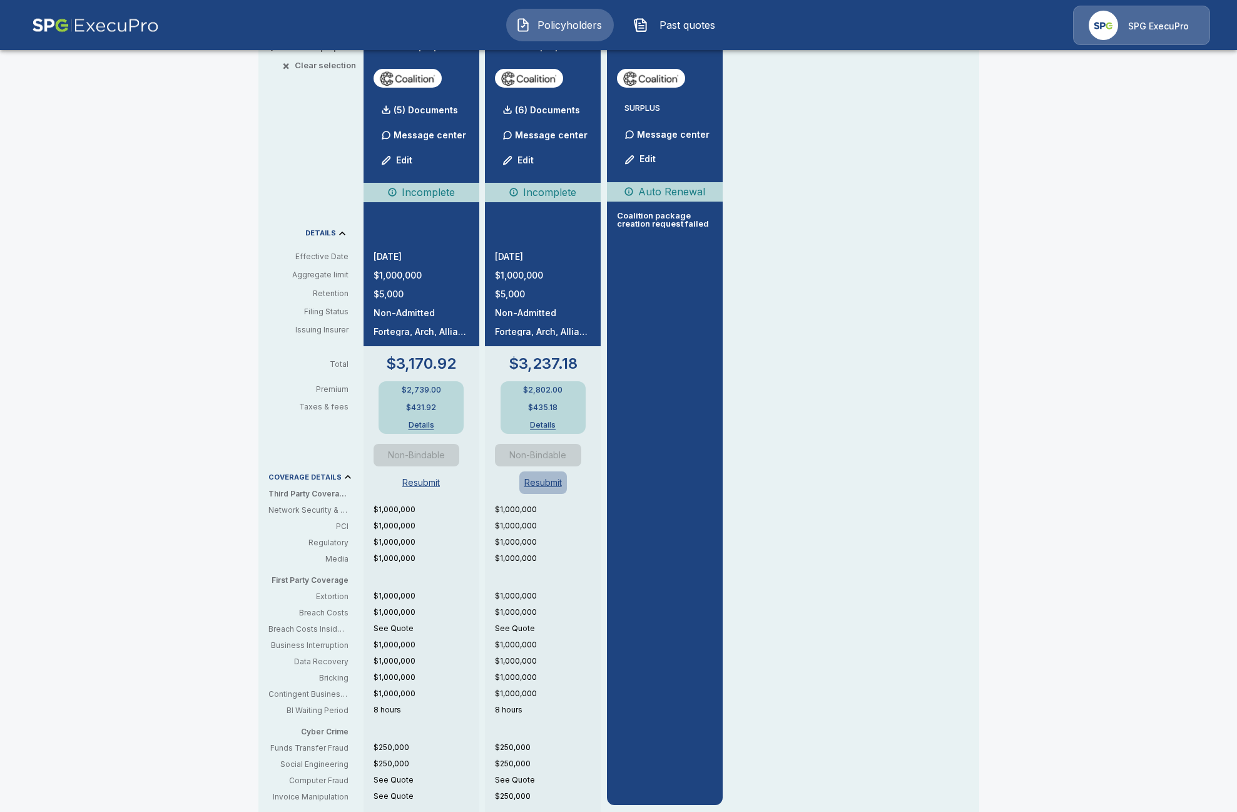
click at [547, 481] on button "Resubmit" at bounding box center [544, 482] width 48 height 23
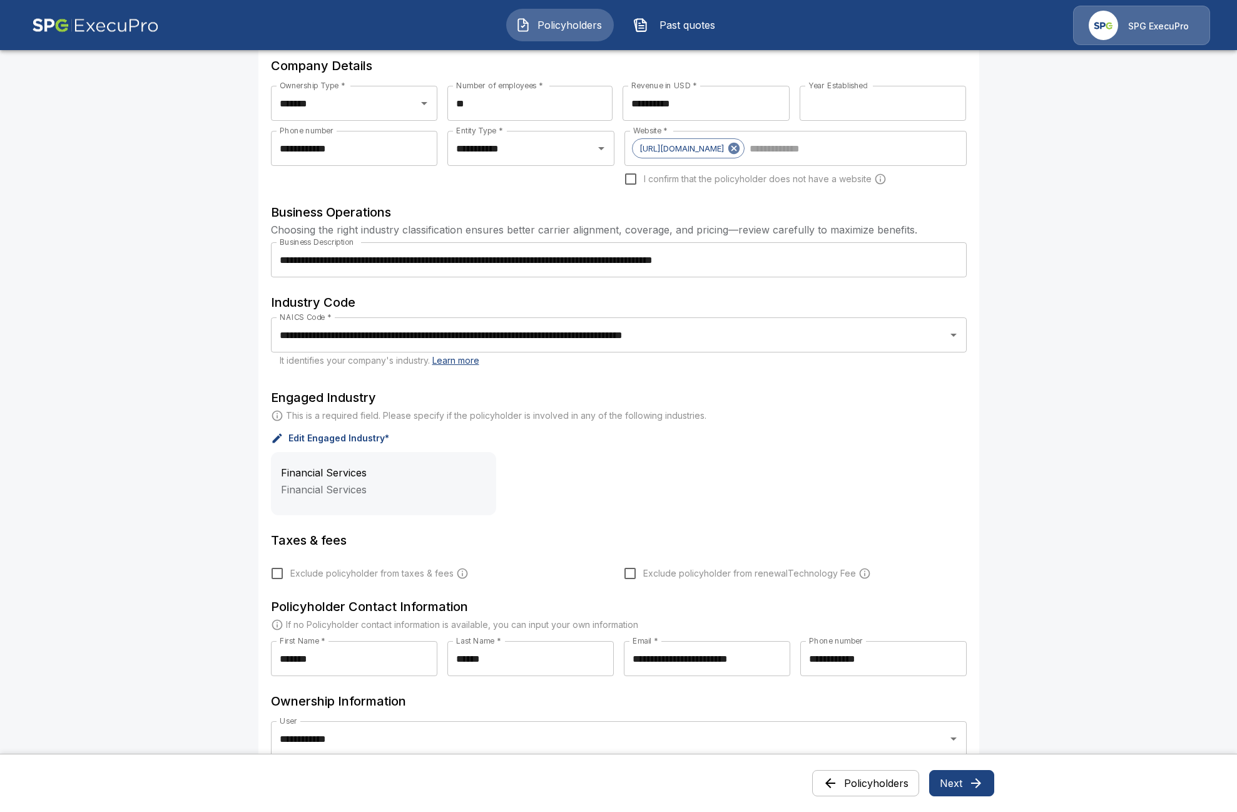
scroll to position [313, 0]
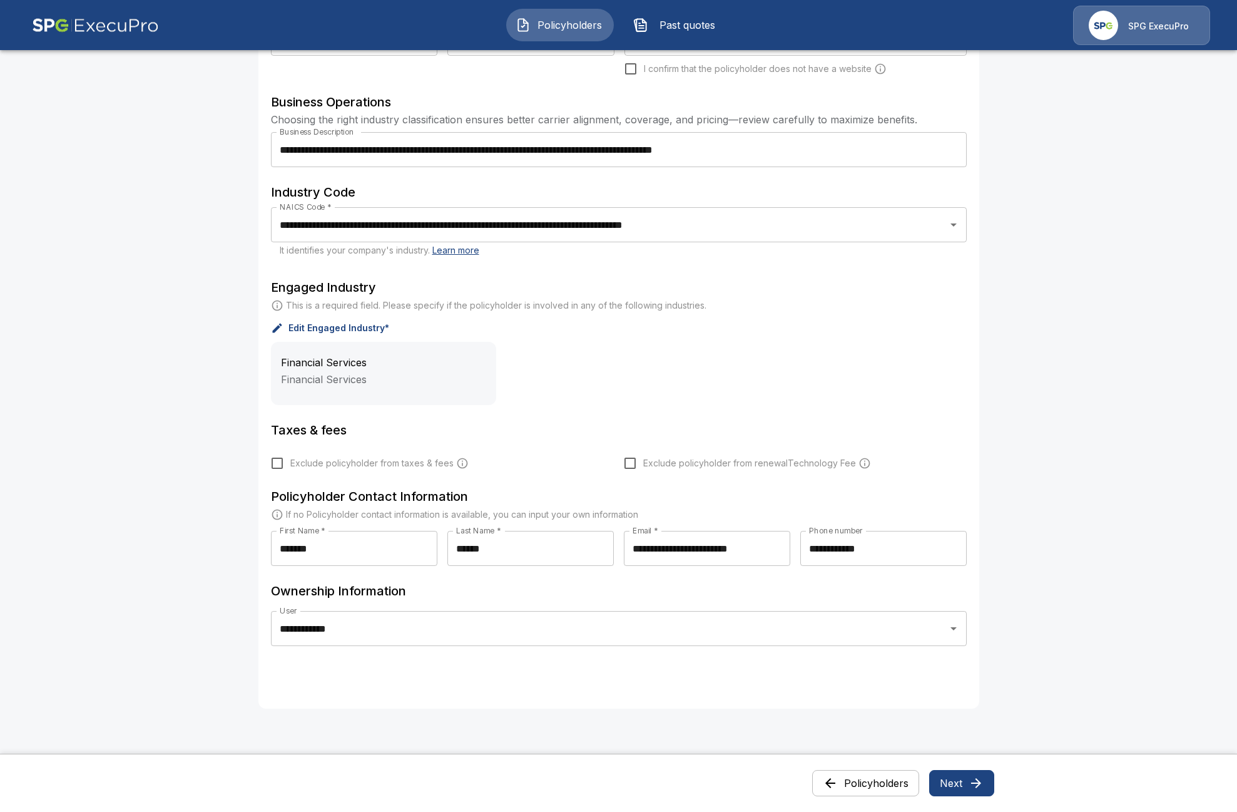
click at [968, 789] on button "Next" at bounding box center [961, 783] width 65 height 26
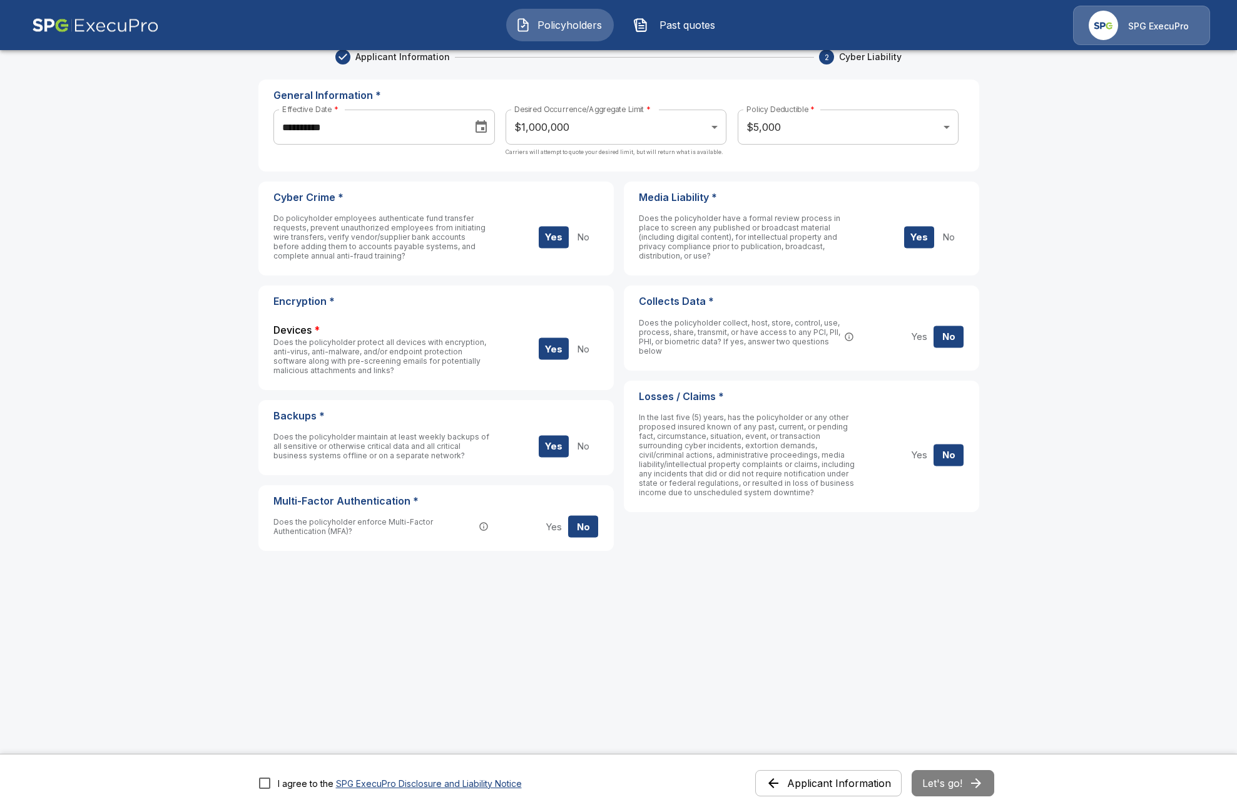
scroll to position [0, 0]
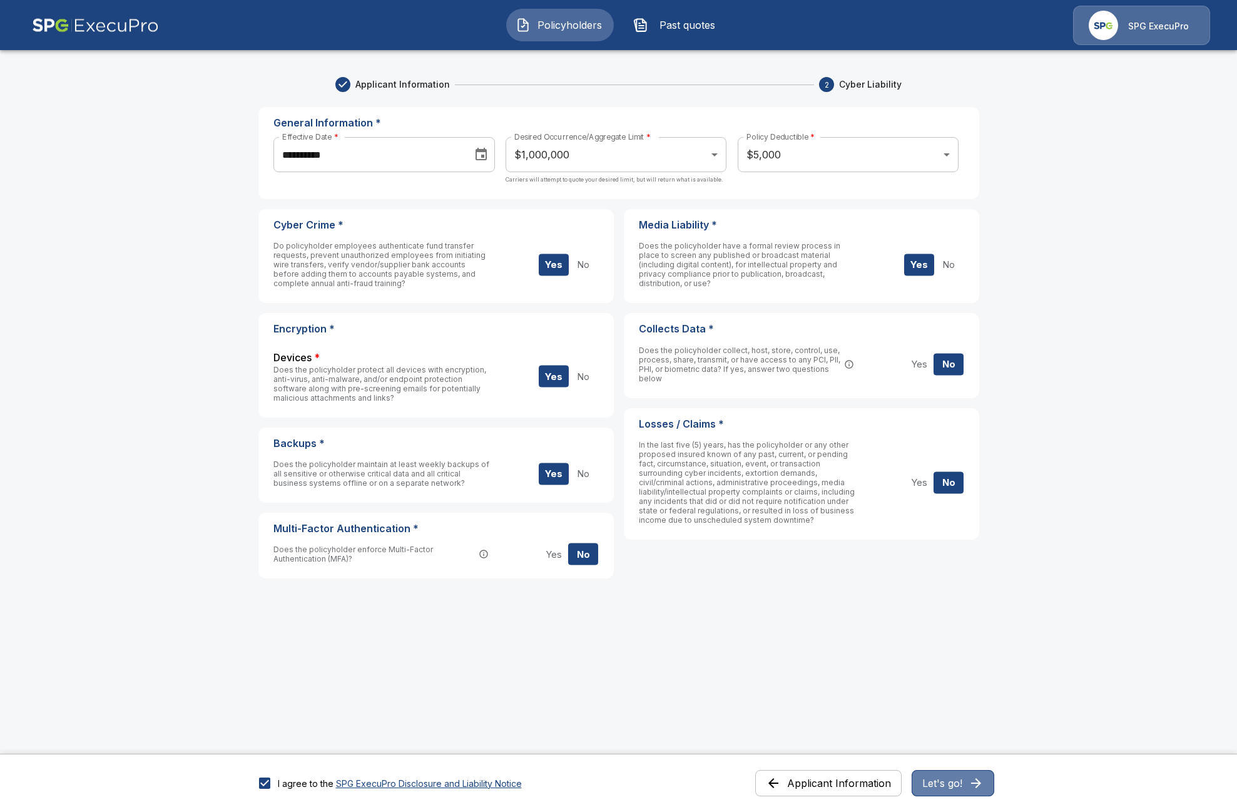
click at [966, 783] on button "Let's go!" at bounding box center [953, 783] width 83 height 26
